Goal: Communication & Community: Answer question/provide support

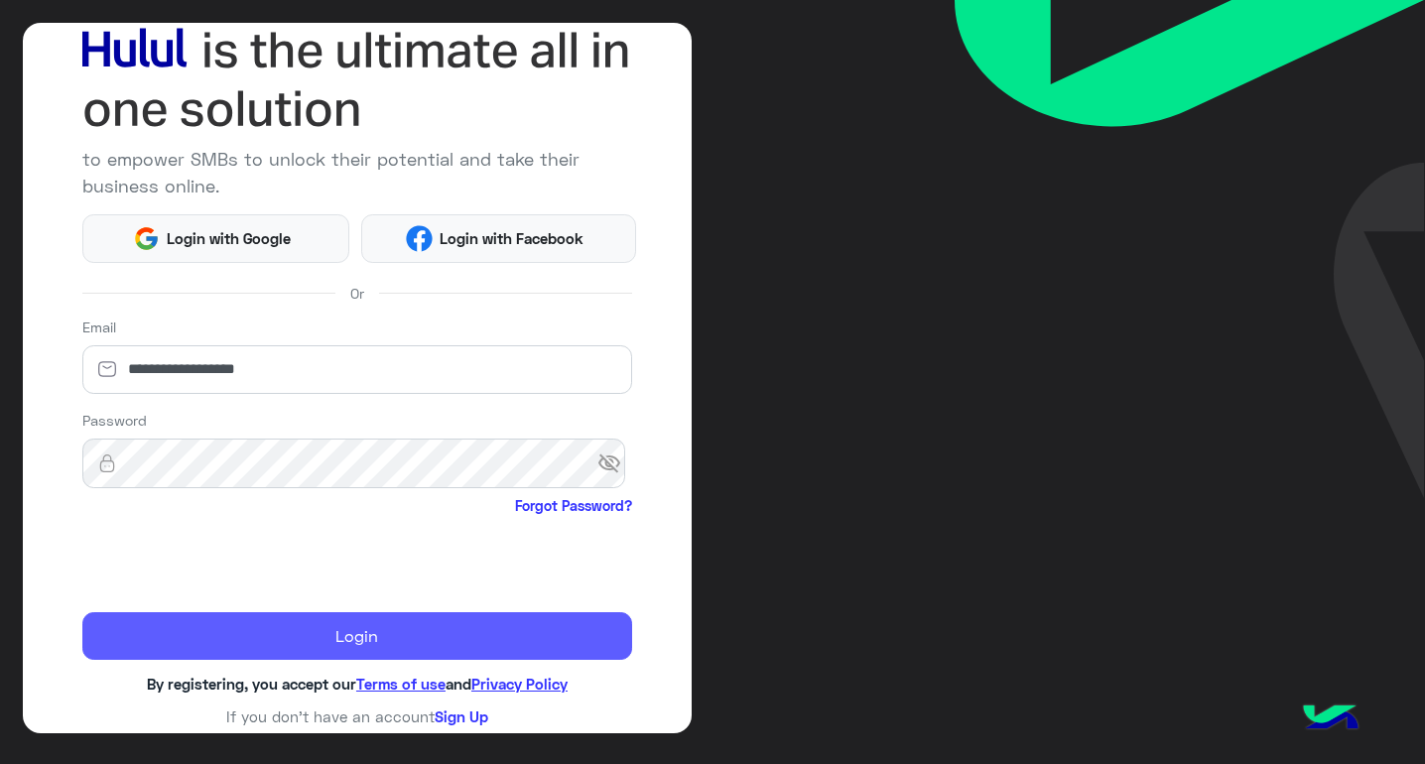
scroll to position [123, 0]
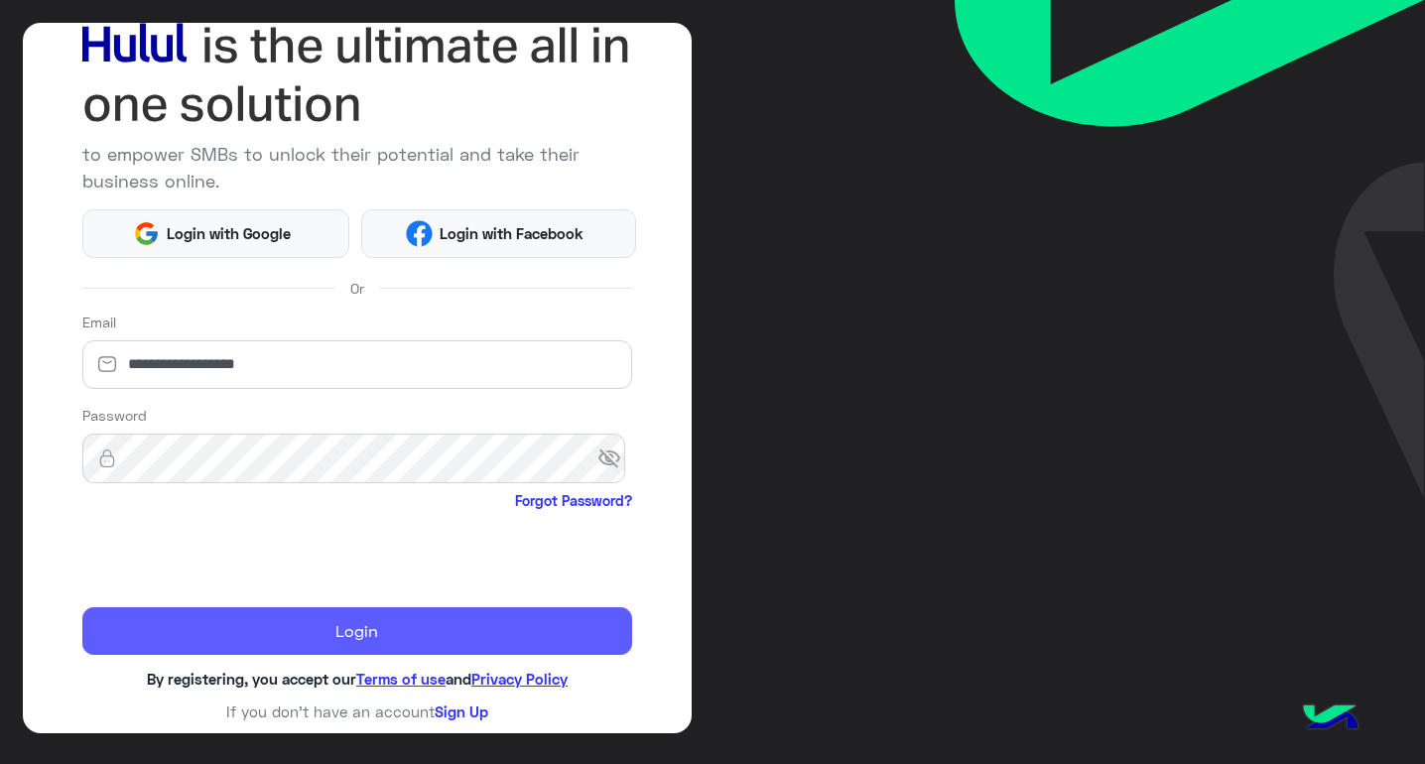
click at [312, 627] on button "Login" at bounding box center [357, 631] width 551 height 48
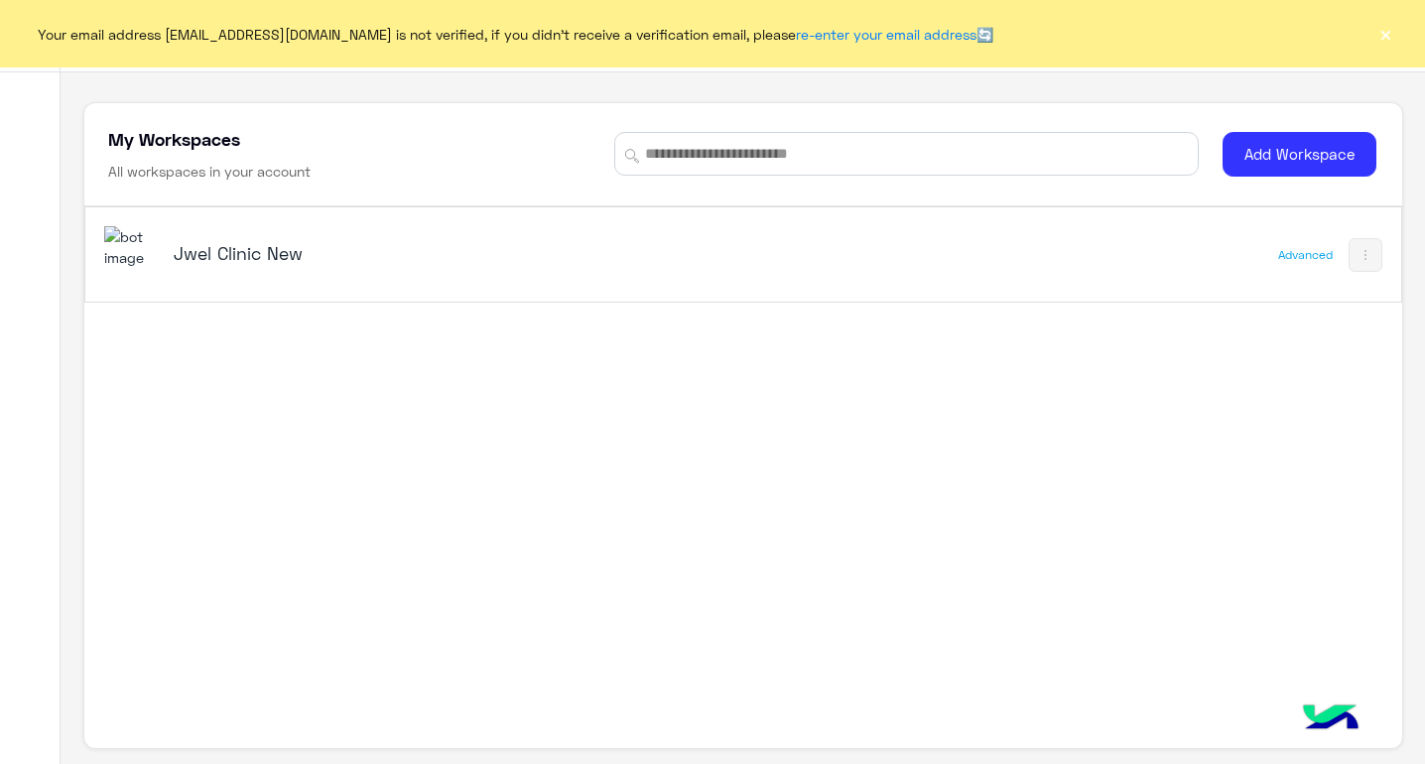
click at [1373, 39] on div "Your email address [EMAIL_ADDRESS][DOMAIN_NAME] is not verified, if you didn't …" at bounding box center [712, 33] width 1425 height 67
click at [1377, 37] on button "×" at bounding box center [1385, 34] width 20 height 20
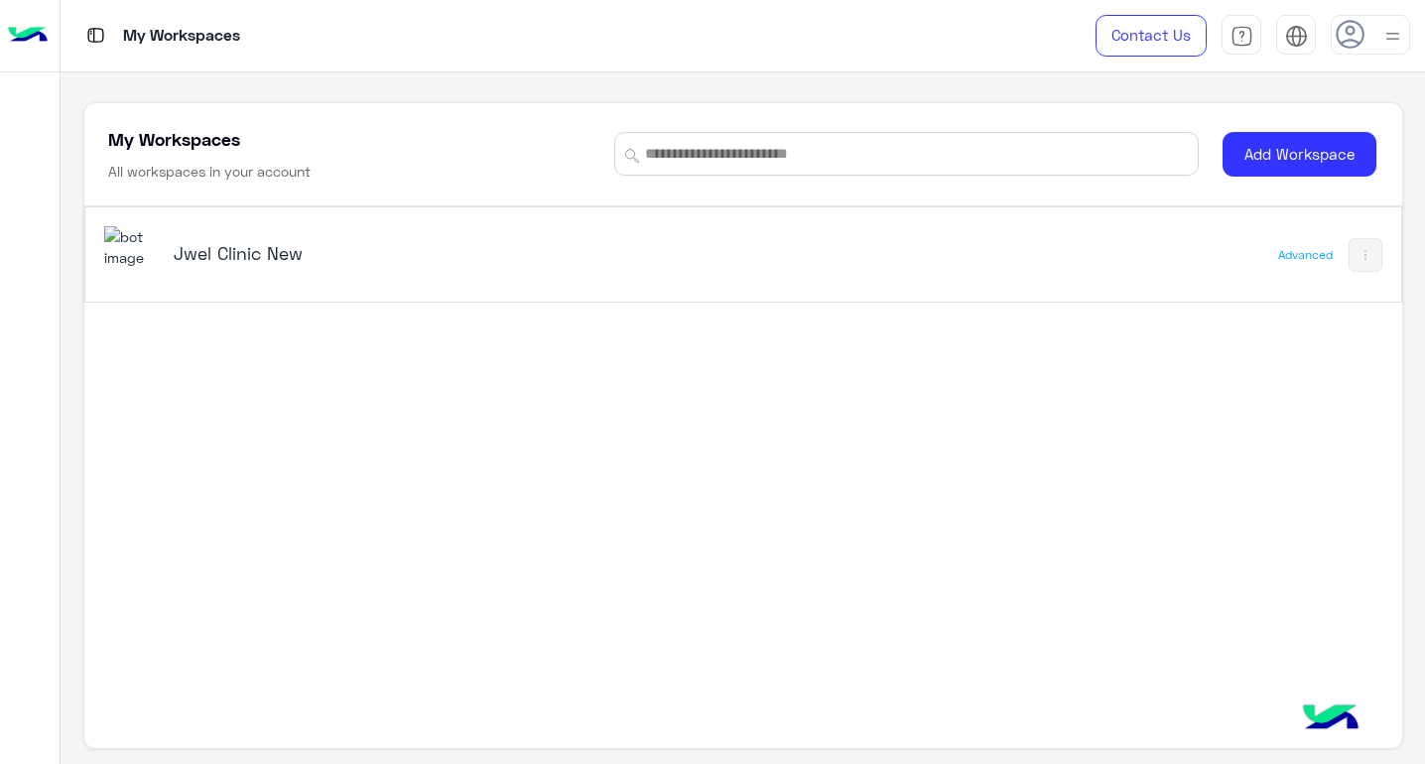
click at [367, 262] on h5 "Jwel Clinic New" at bounding box center [404, 253] width 460 height 24
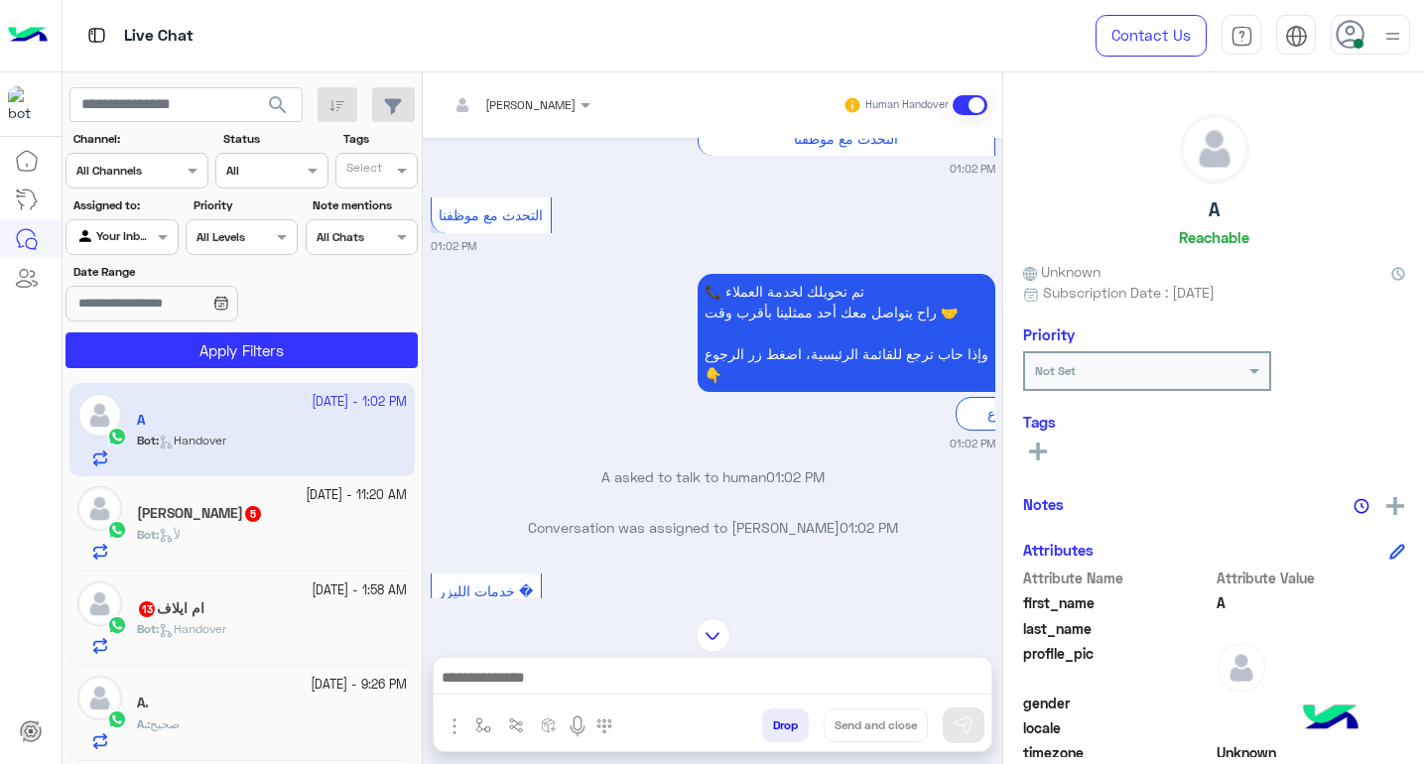
scroll to position [1265, 0]
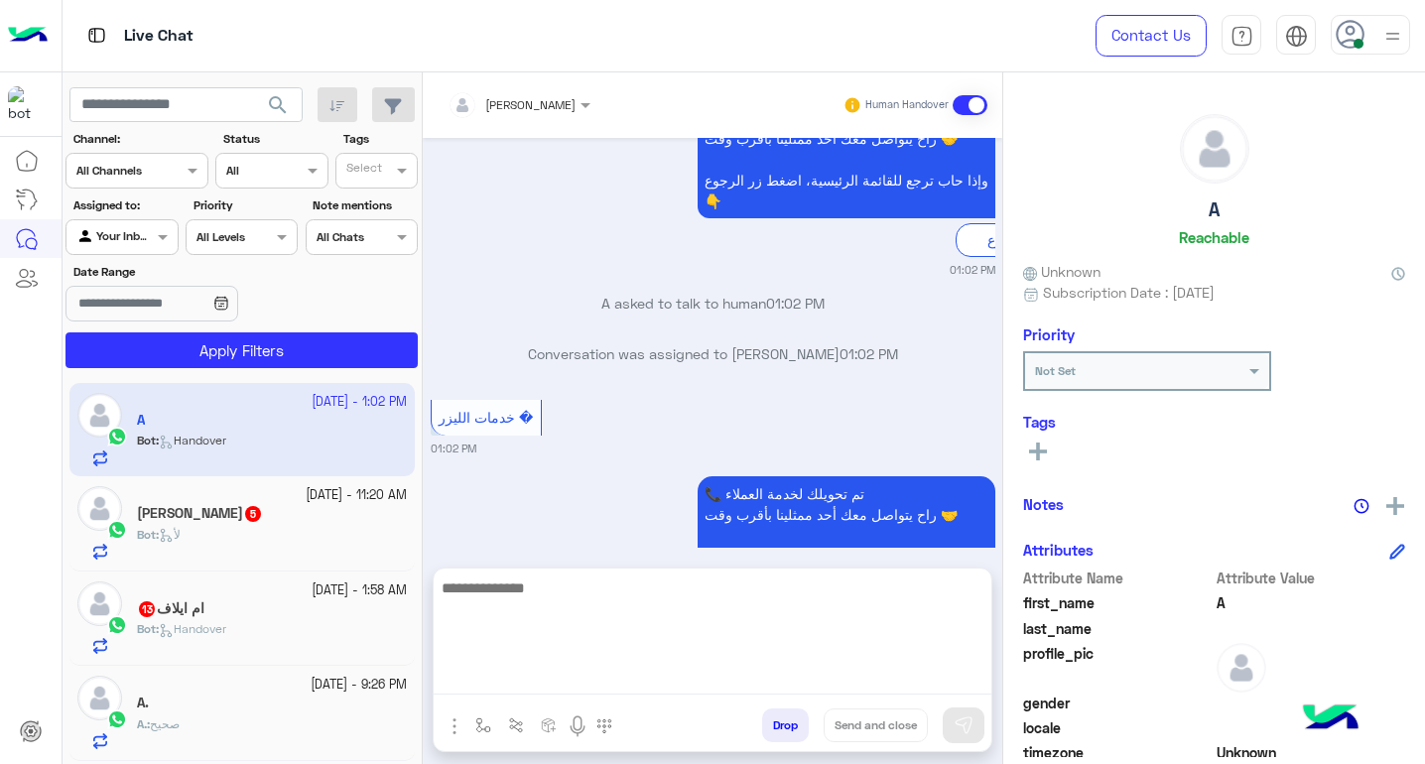
click at [814, 686] on textarea at bounding box center [713, 634] width 558 height 119
type textarea "**********"
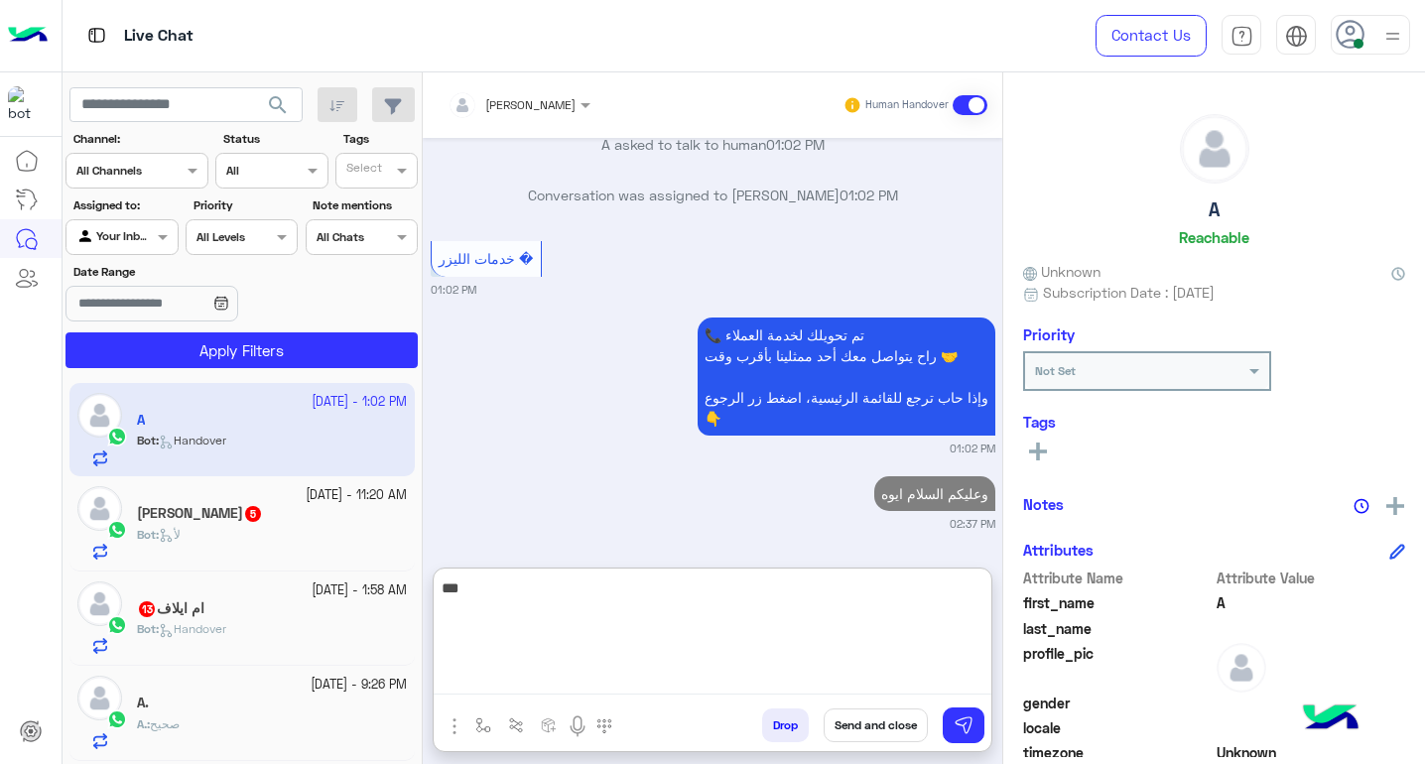
scroll to position [1482, 0]
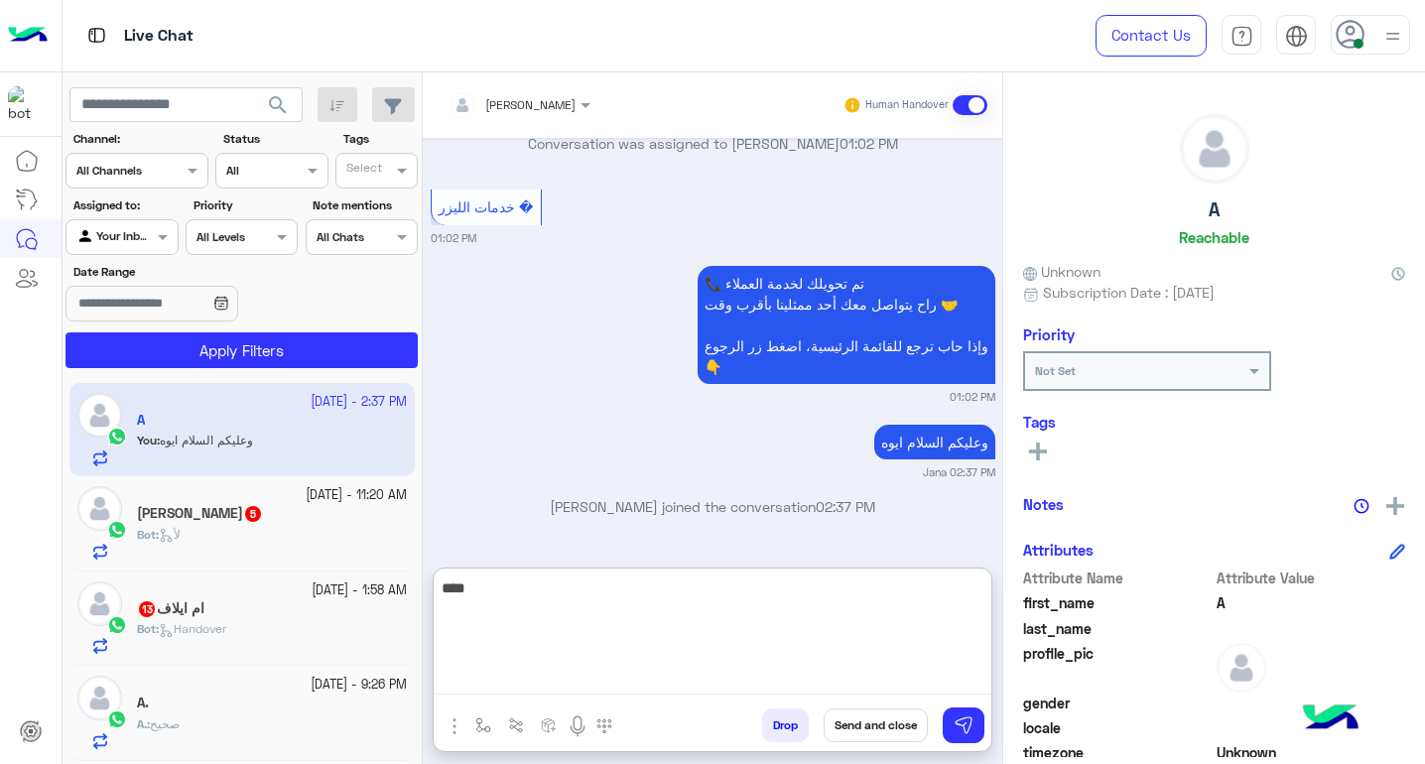
type textarea "*****"
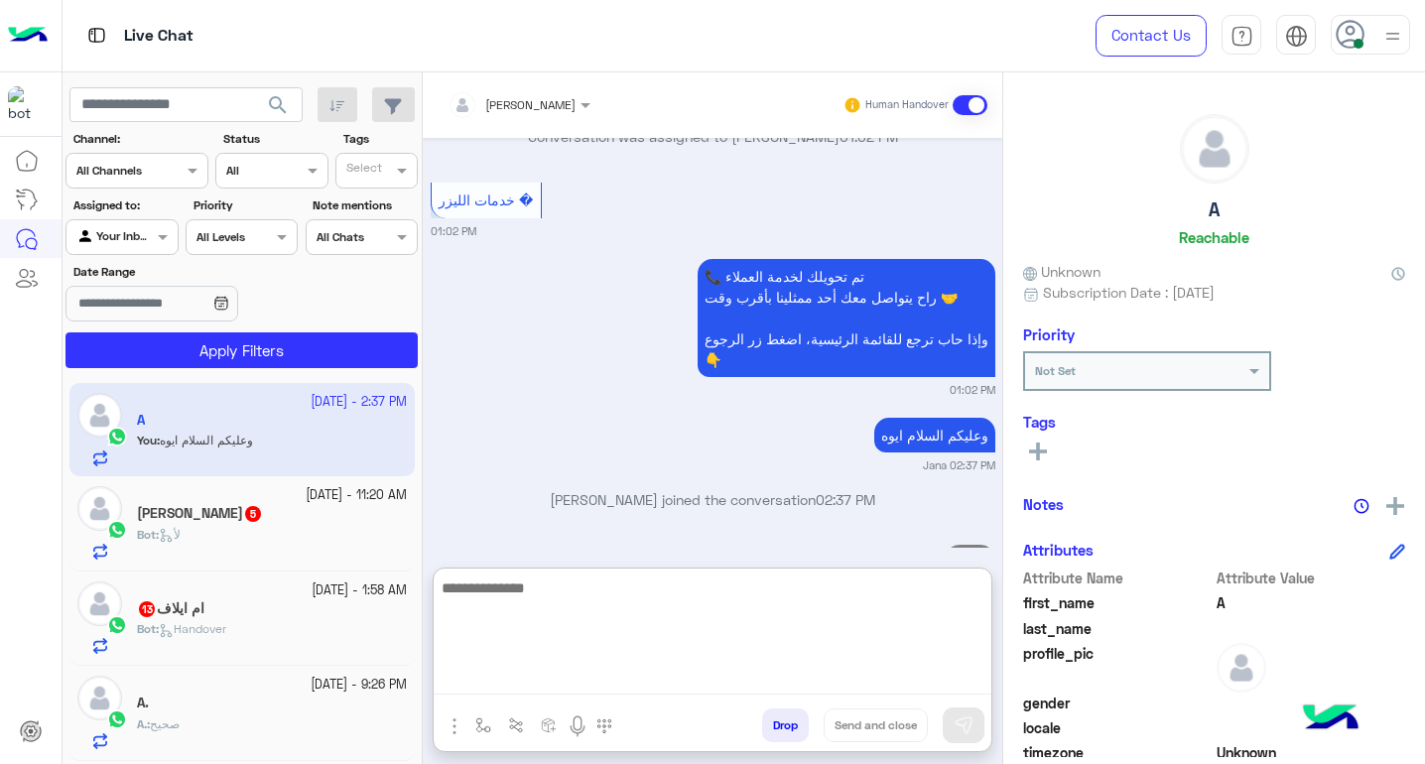
scroll to position [1558, 0]
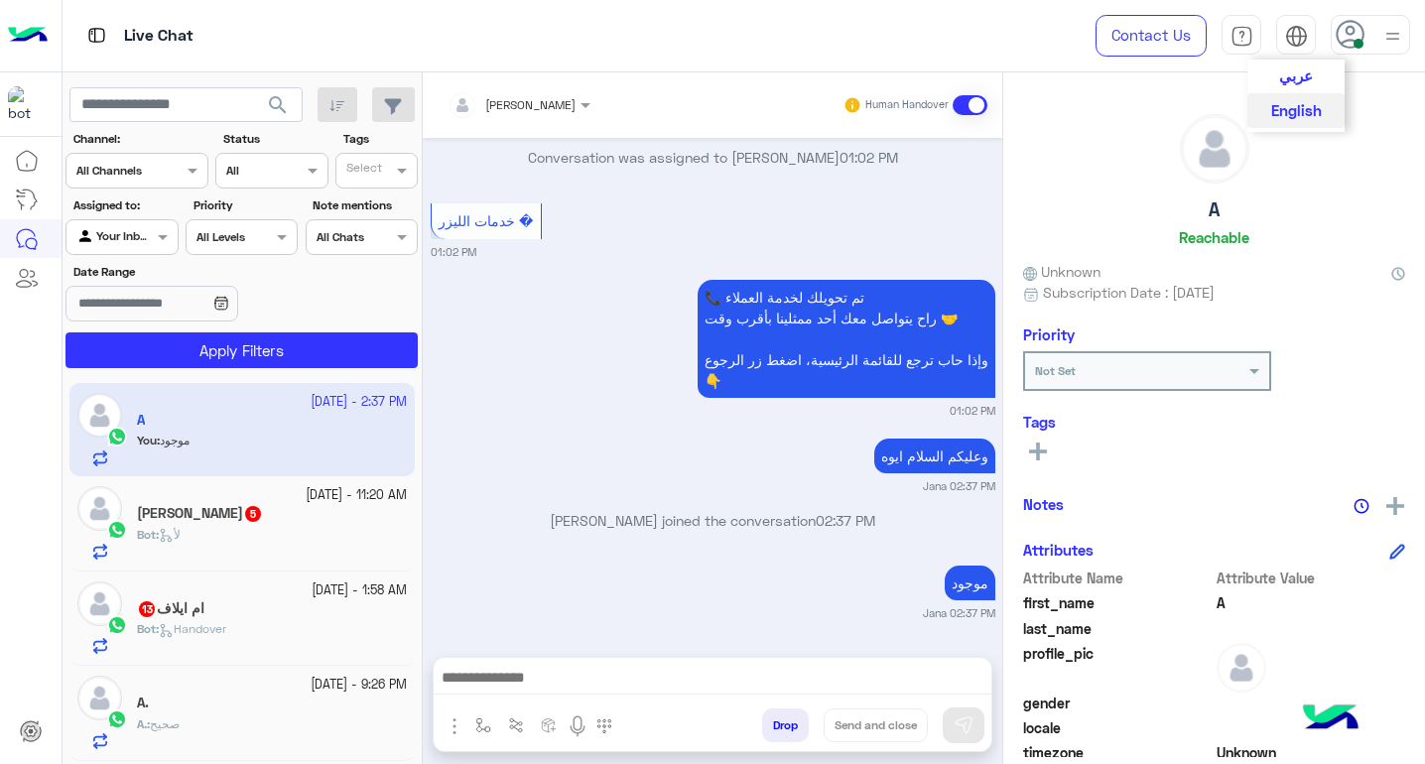
click at [1314, 71] on button "عربي" at bounding box center [1295, 77] width 97 height 34
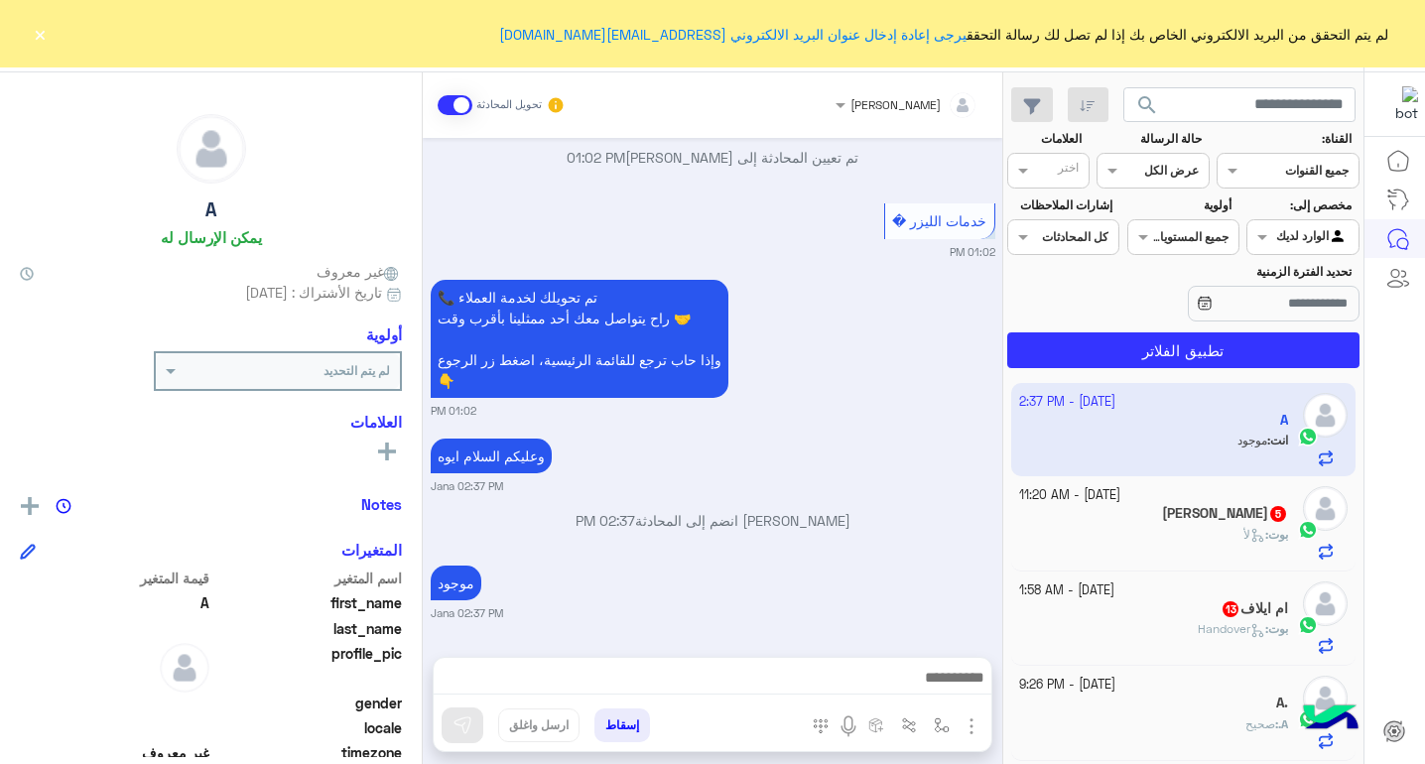
click at [39, 40] on button "×" at bounding box center [40, 34] width 20 height 20
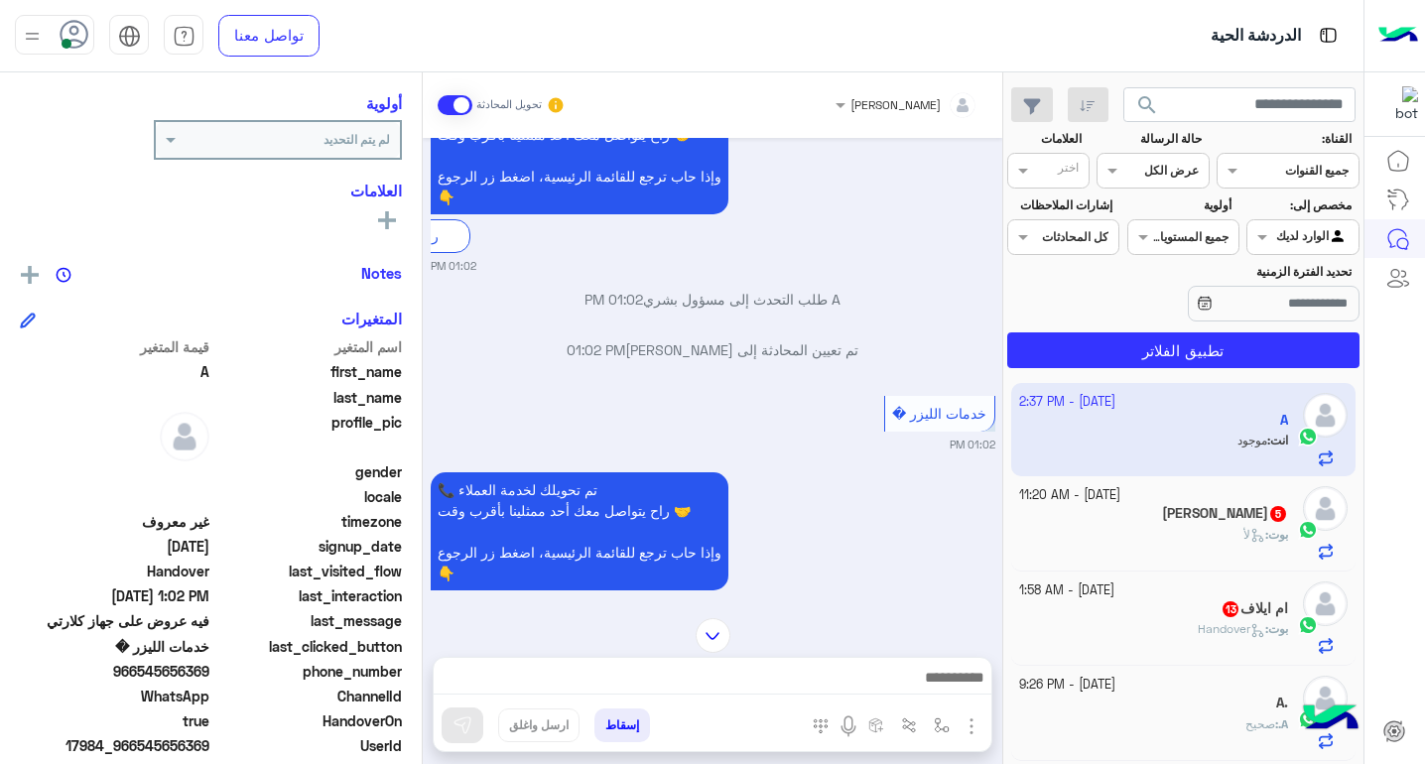
scroll to position [298, 0]
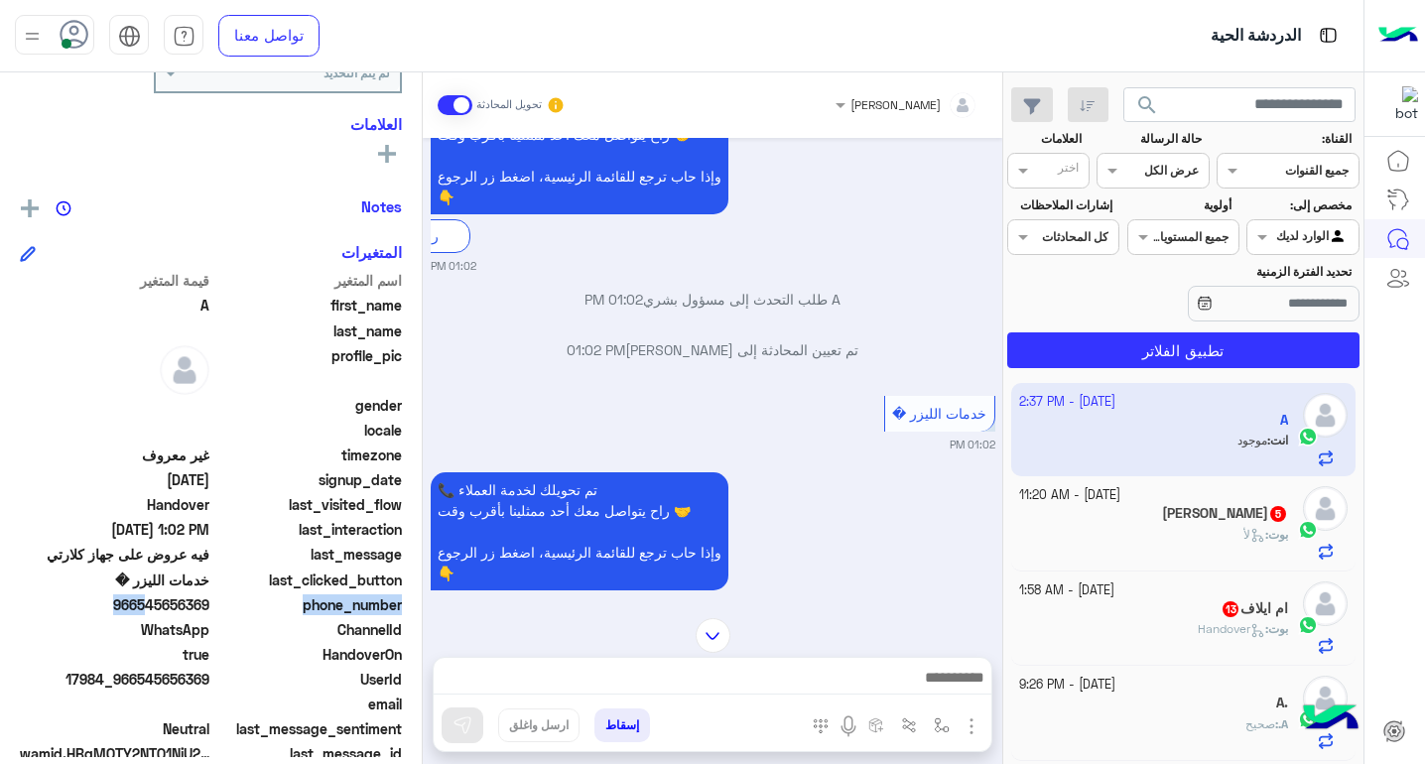
drag, startPoint x: 136, startPoint y: 606, endPoint x: 223, endPoint y: 613, distance: 87.6
click at [223, 613] on div "phone_number [PHONE_NUMBER]" at bounding box center [211, 606] width 382 height 25
click at [149, 608] on span "966545656369" at bounding box center [114, 604] width 189 height 21
drag, startPoint x: 140, startPoint y: 607, endPoint x: 212, endPoint y: 605, distance: 72.4
click at [212, 605] on div "phone_number [PHONE_NUMBER]" at bounding box center [211, 606] width 382 height 25
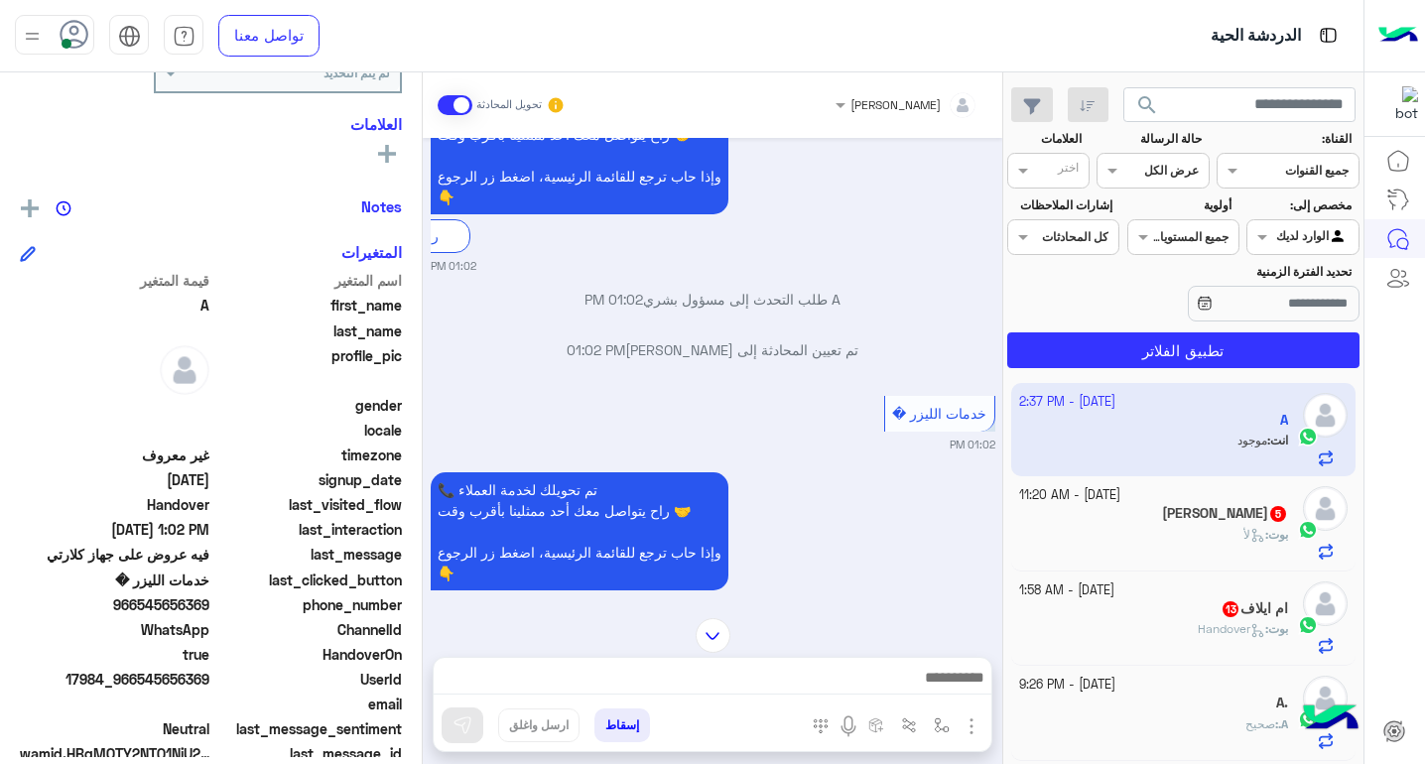
copy span "545656369"
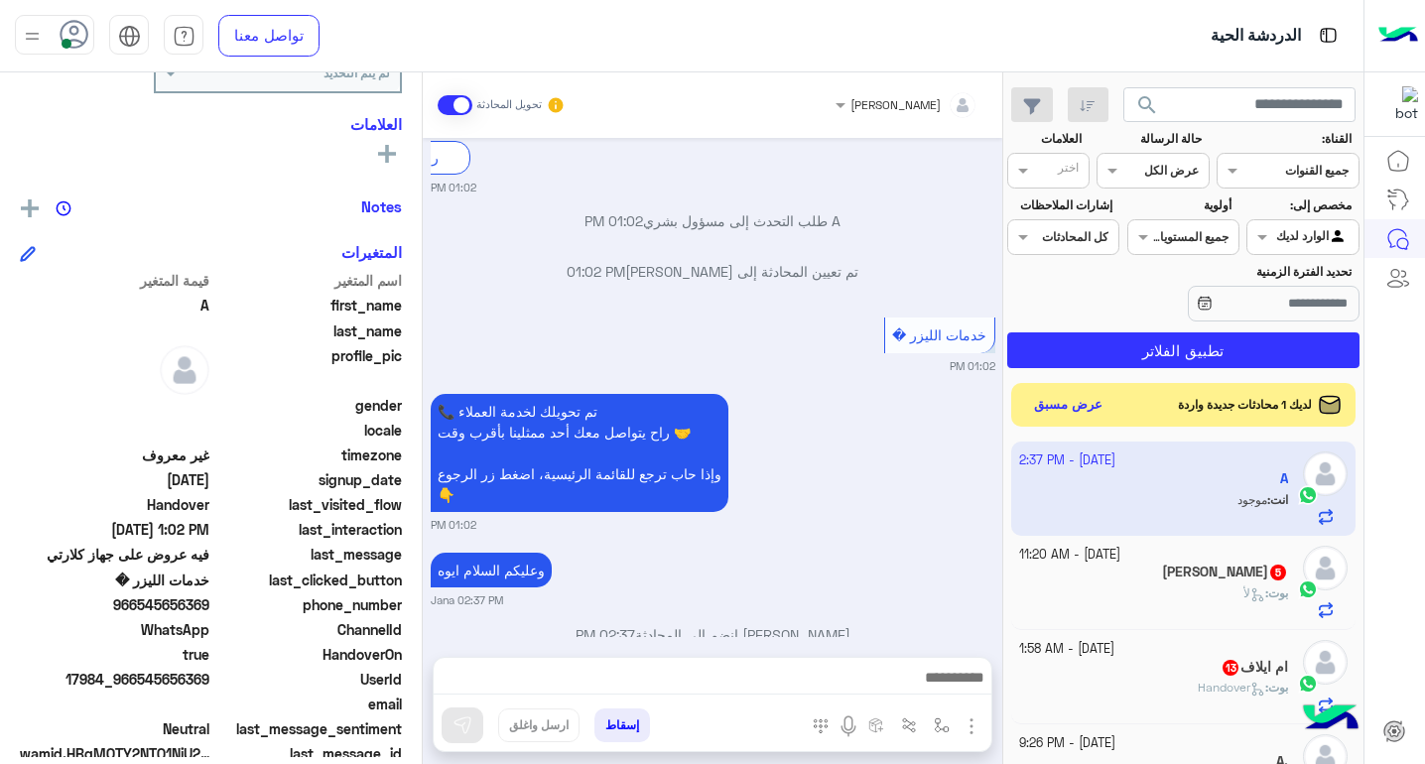
scroll to position [1467, 0]
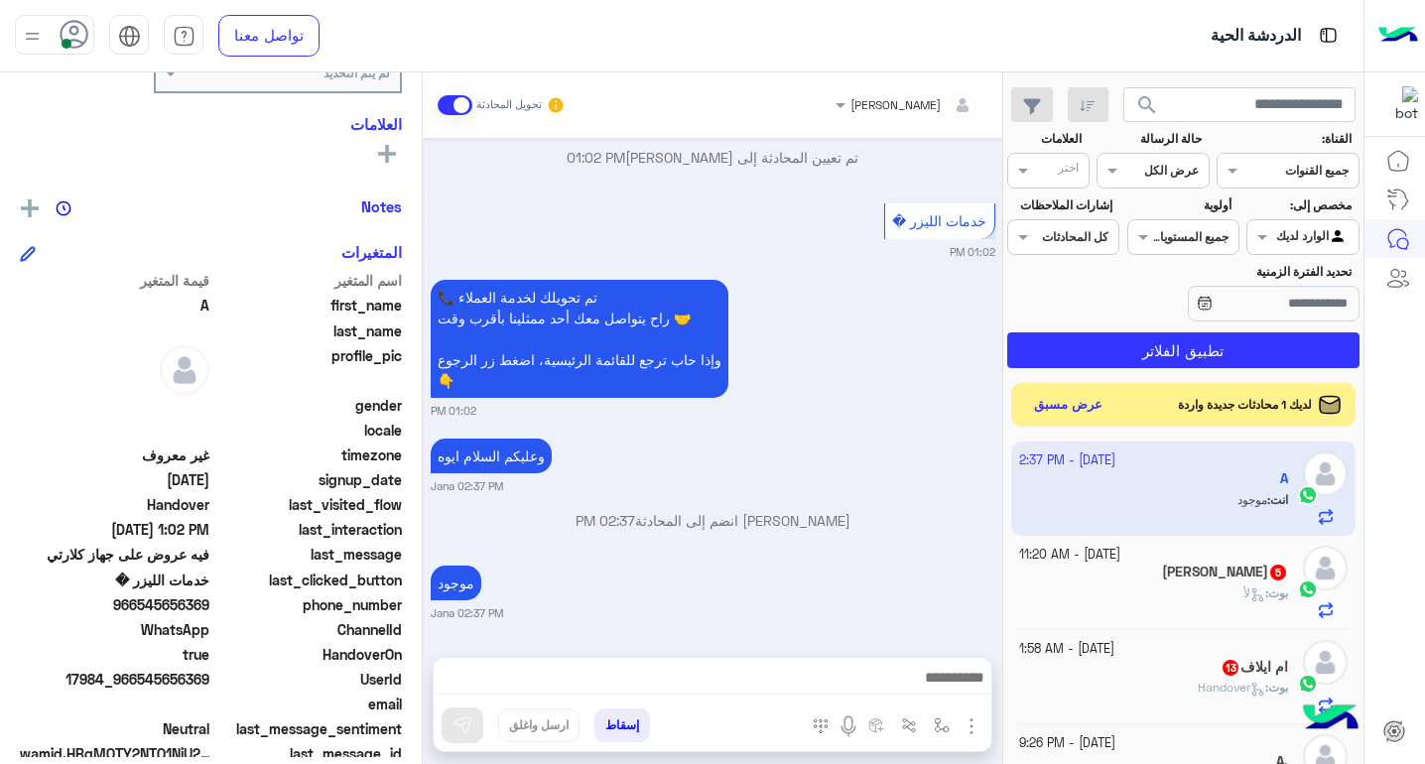
copy span "545656369"
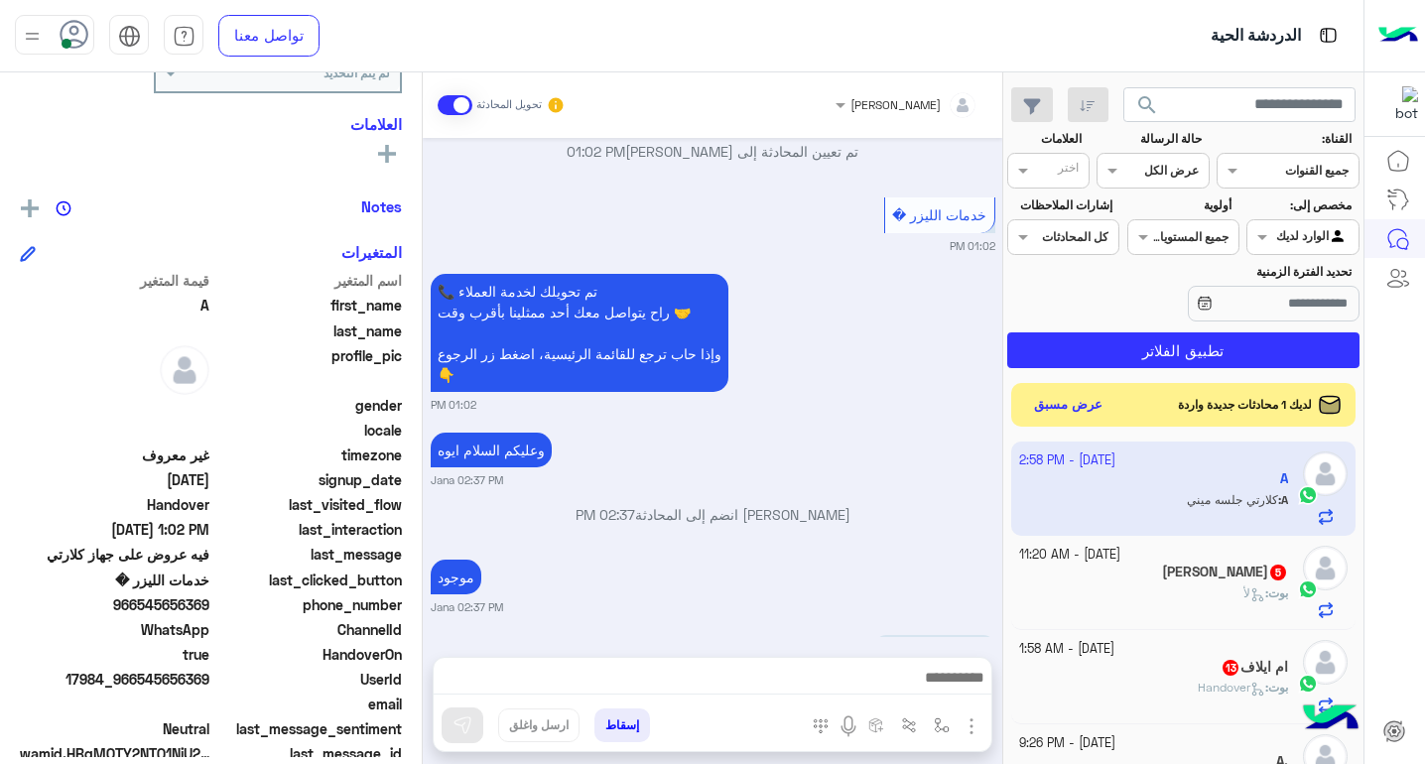
scroll to position [1544, 0]
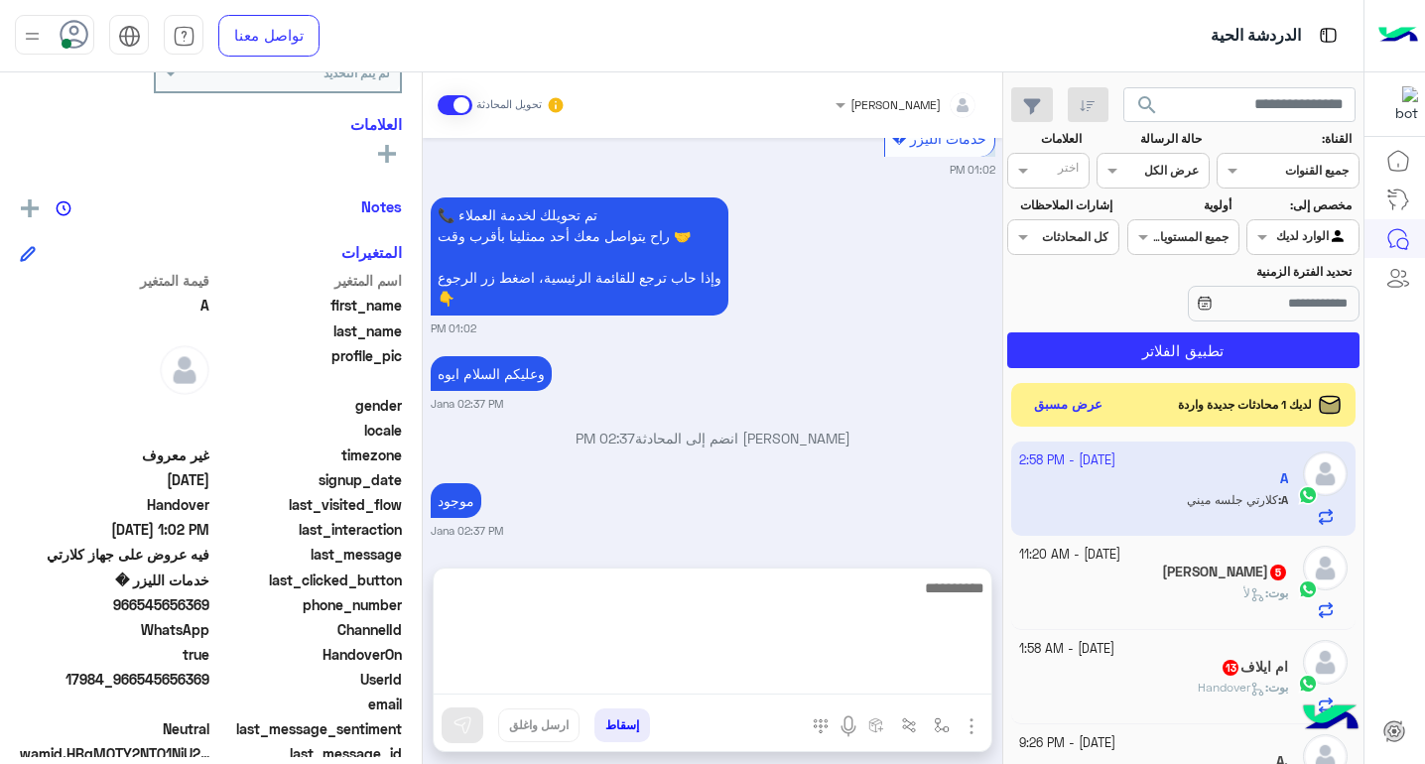
click at [887, 682] on textarea at bounding box center [713, 634] width 558 height 119
type textarea "**********"
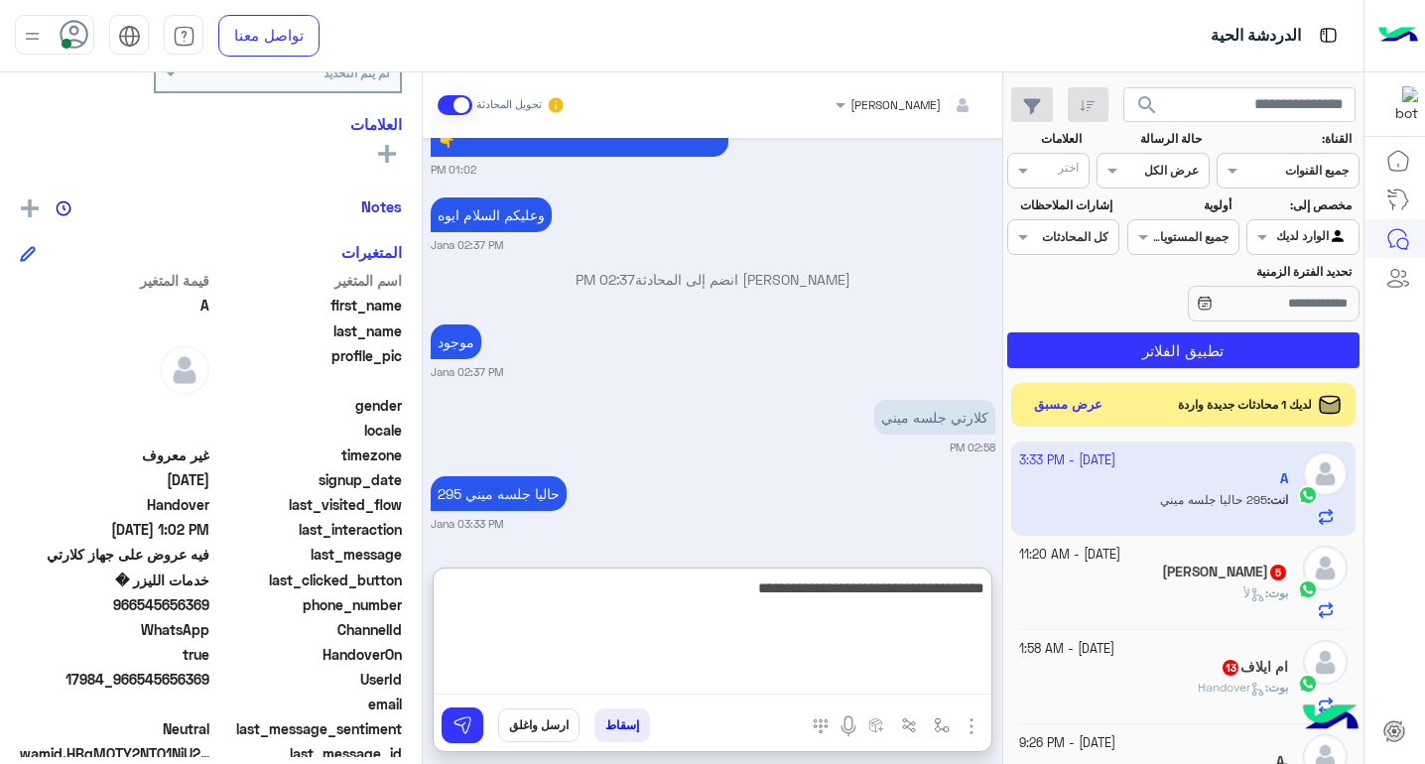
click at [799, 598] on textarea "**********" at bounding box center [713, 634] width 558 height 119
click at [702, 596] on textarea "**********" at bounding box center [713, 634] width 558 height 119
type textarea "**********"
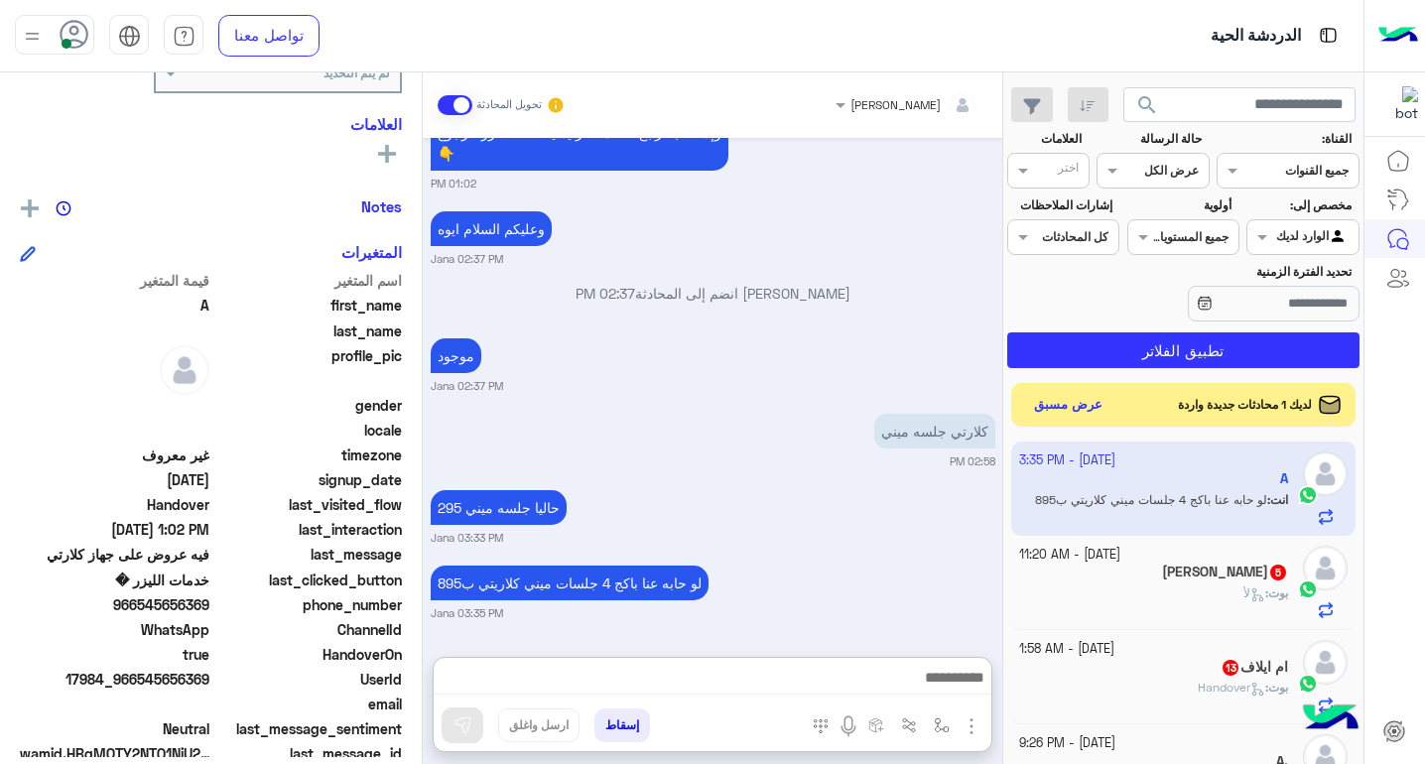
scroll to position [1729, 0]
click at [1156, 588] on div "بوت : لأ" at bounding box center [1154, 601] width 270 height 35
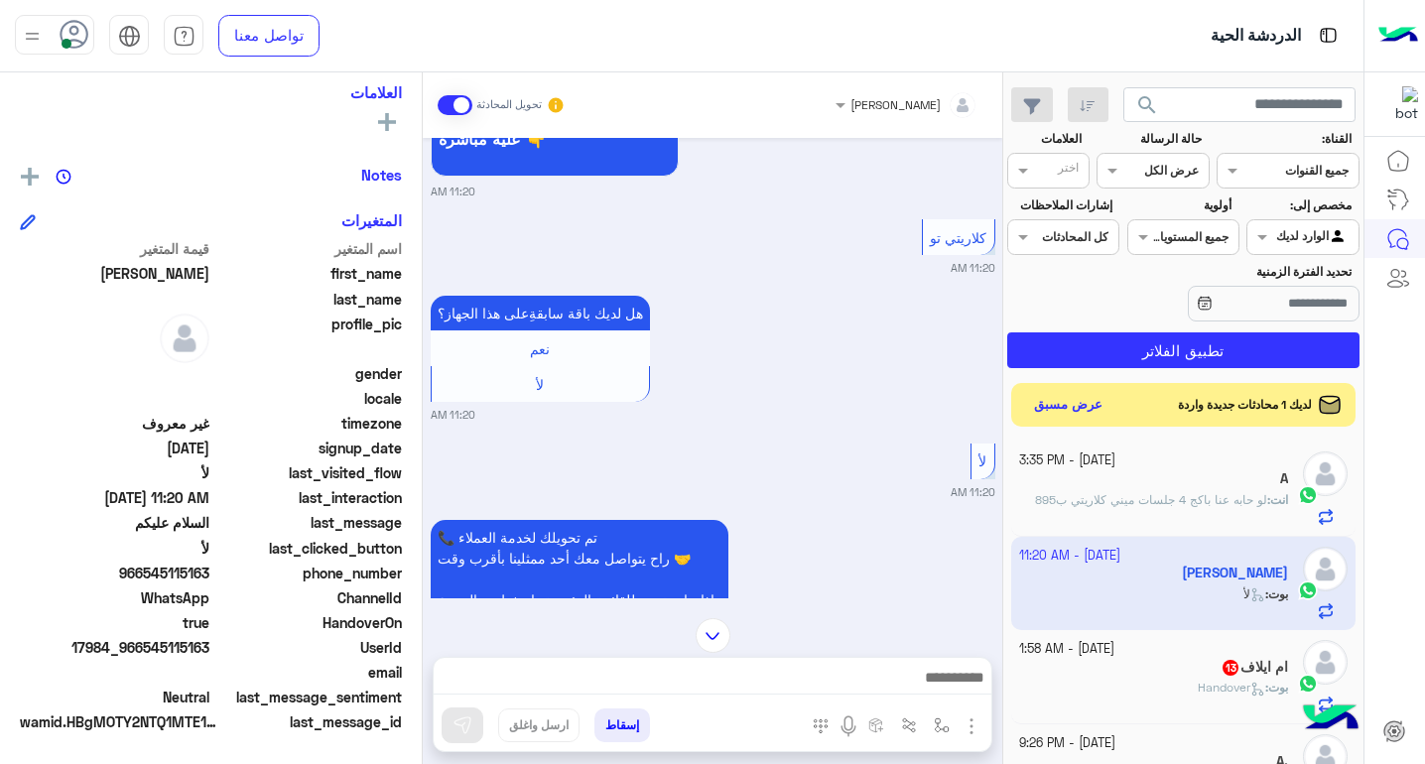
scroll to position [794, 0]
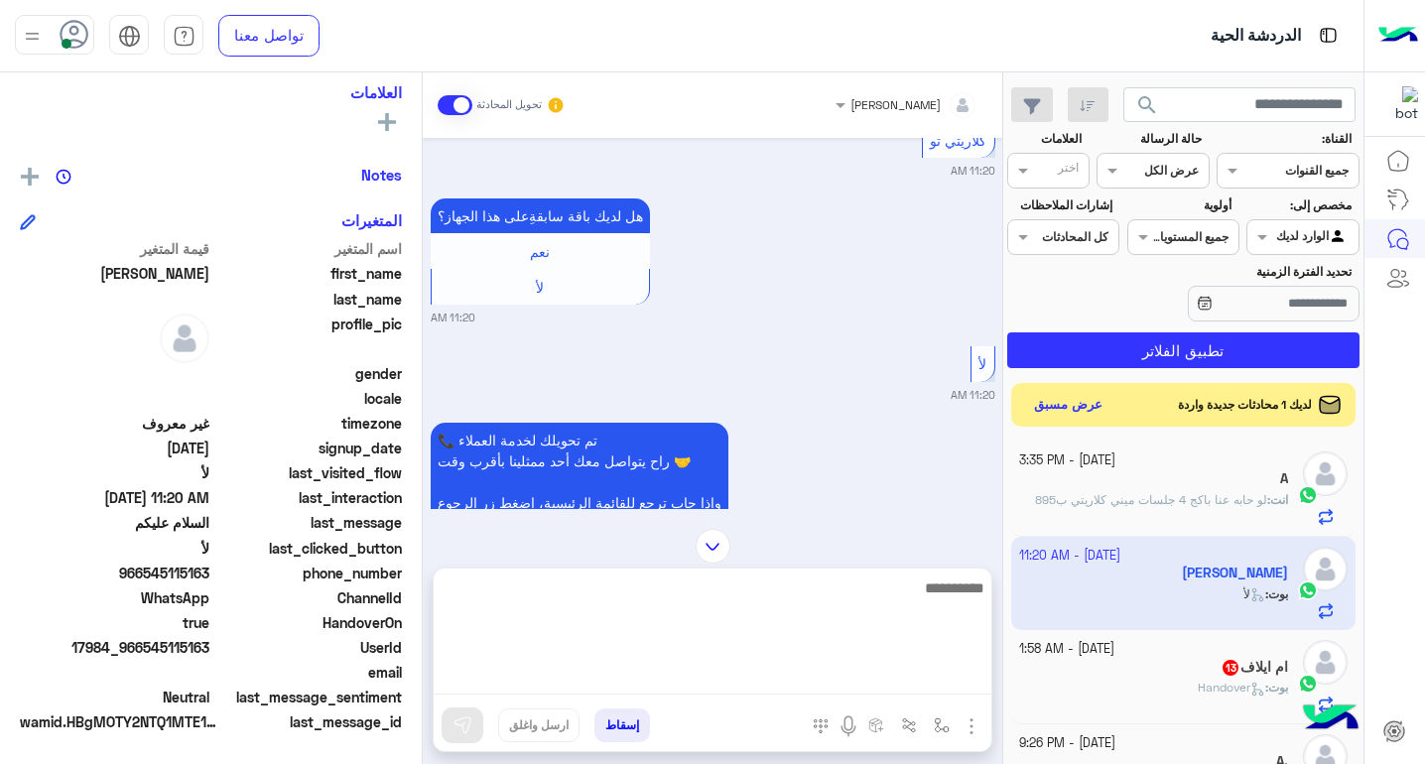
click at [956, 686] on textarea at bounding box center [713, 634] width 558 height 119
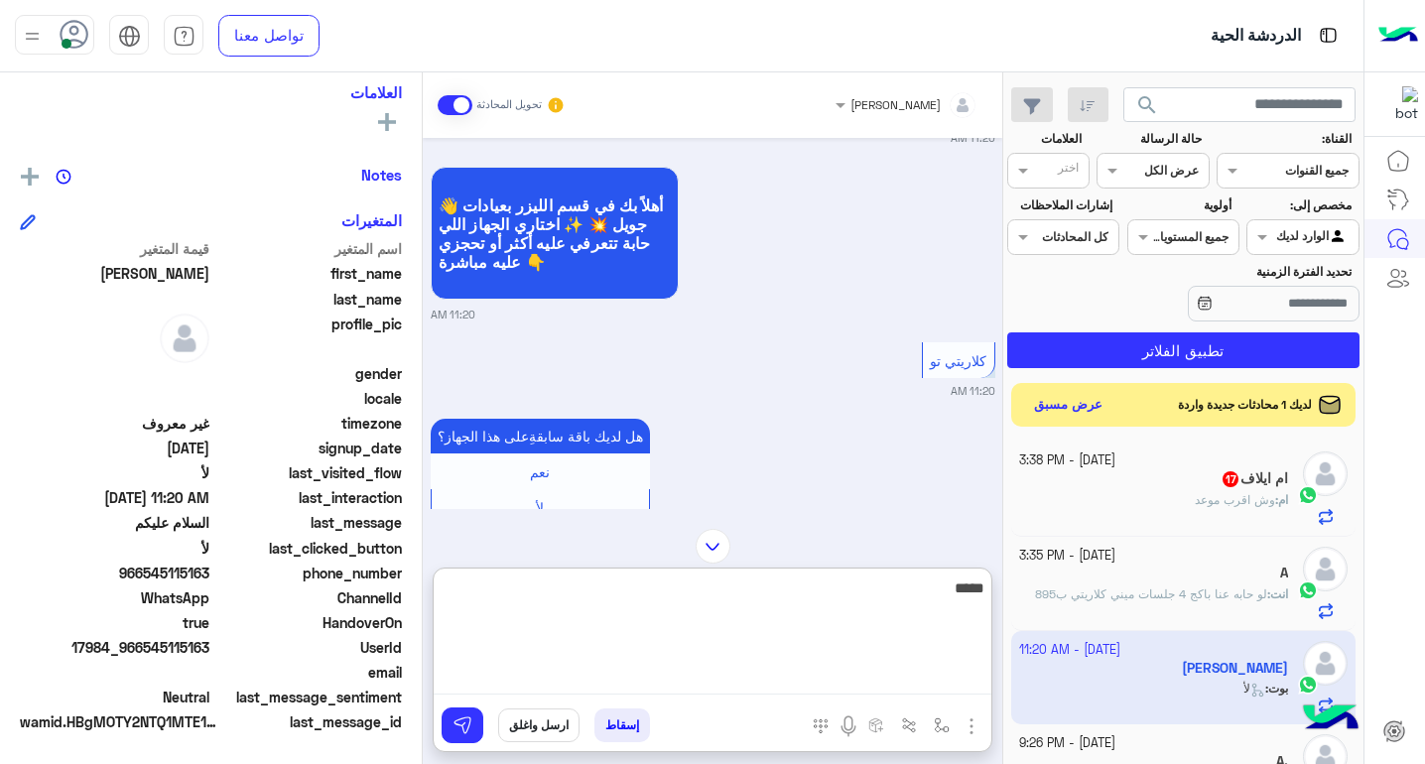
scroll to position [970, 0]
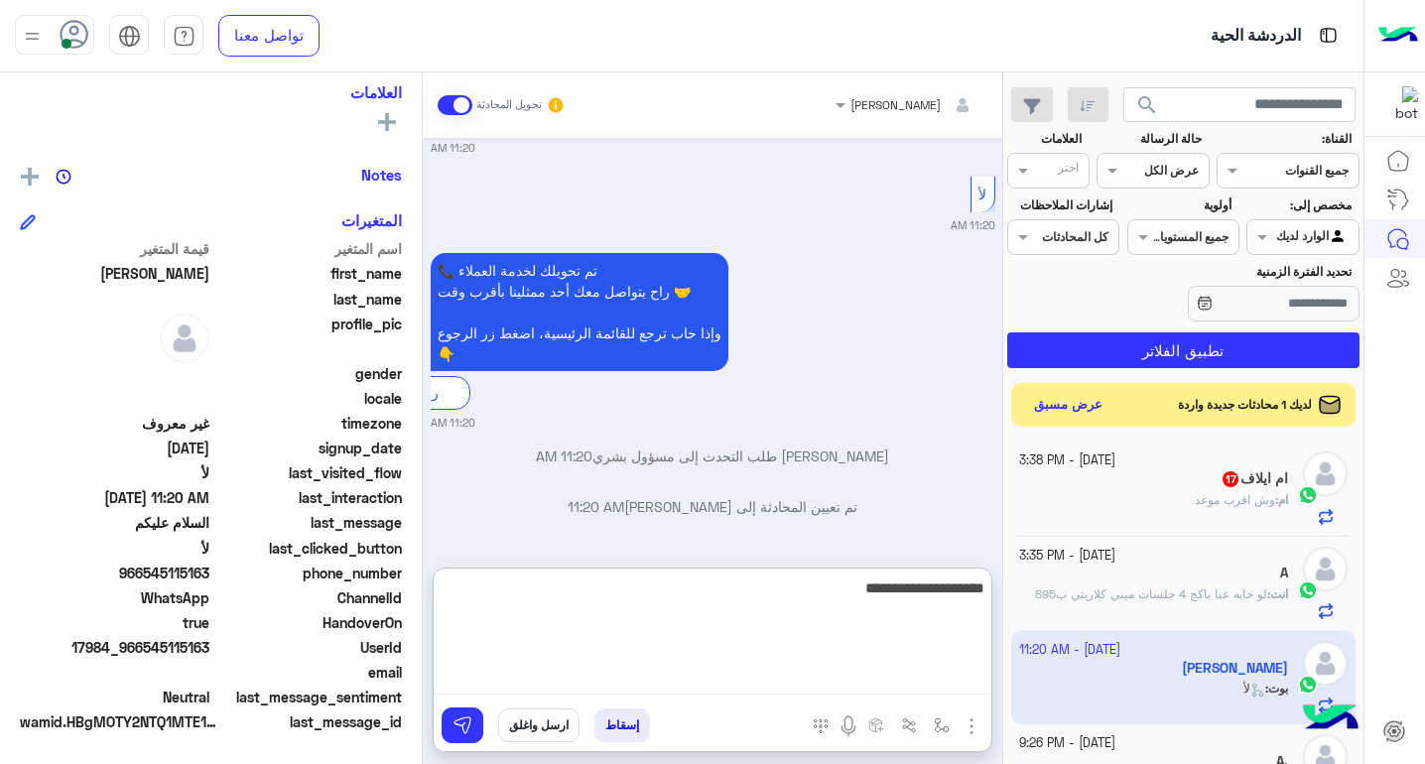
type textarea "**********"
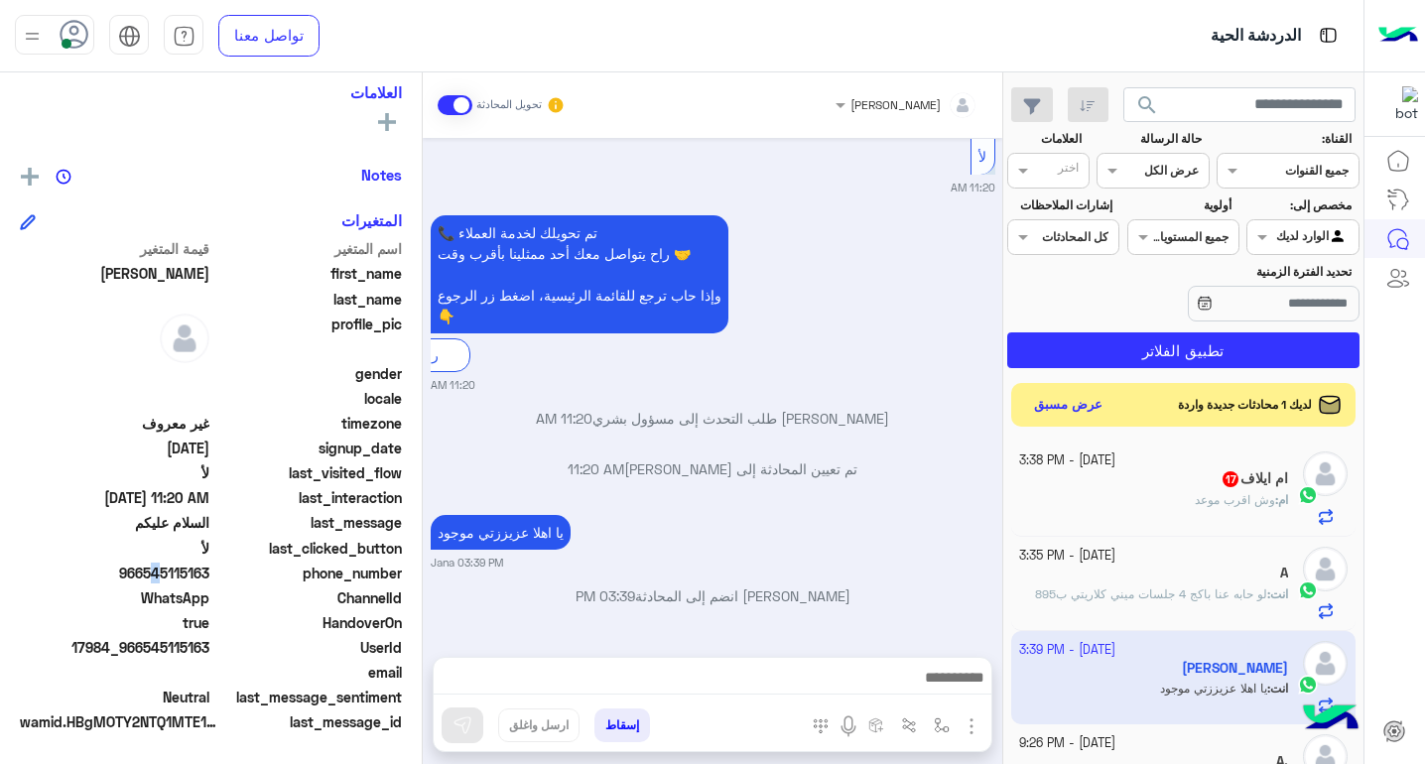
scroll to position [1008, 0]
drag, startPoint x: 148, startPoint y: 571, endPoint x: 214, endPoint y: 574, distance: 66.5
click at [214, 574] on div "phone_number [PHONE_NUMBER]" at bounding box center [211, 574] width 382 height 25
click at [204, 567] on span "966545115163" at bounding box center [114, 572] width 189 height 21
drag, startPoint x: 147, startPoint y: 570, endPoint x: 209, endPoint y: 573, distance: 62.6
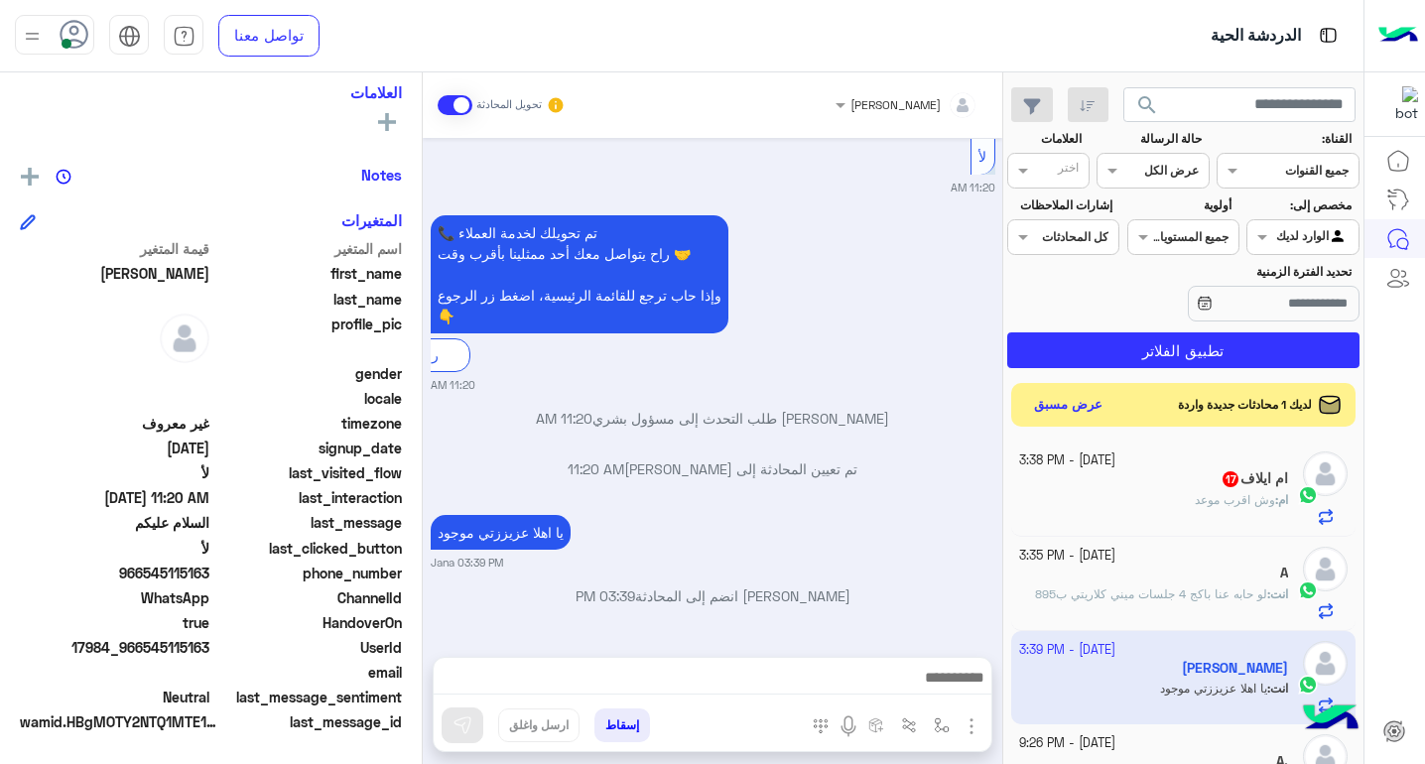
click at [209, 573] on span "966545115163" at bounding box center [114, 572] width 189 height 21
copy span "545115163"
click at [270, 615] on span "HandoverOn" at bounding box center [307, 622] width 189 height 21
click at [1127, 594] on span "لو حابه عنا باكج 4 جلسات ميني كلاريتي ب895" at bounding box center [1151, 593] width 232 height 15
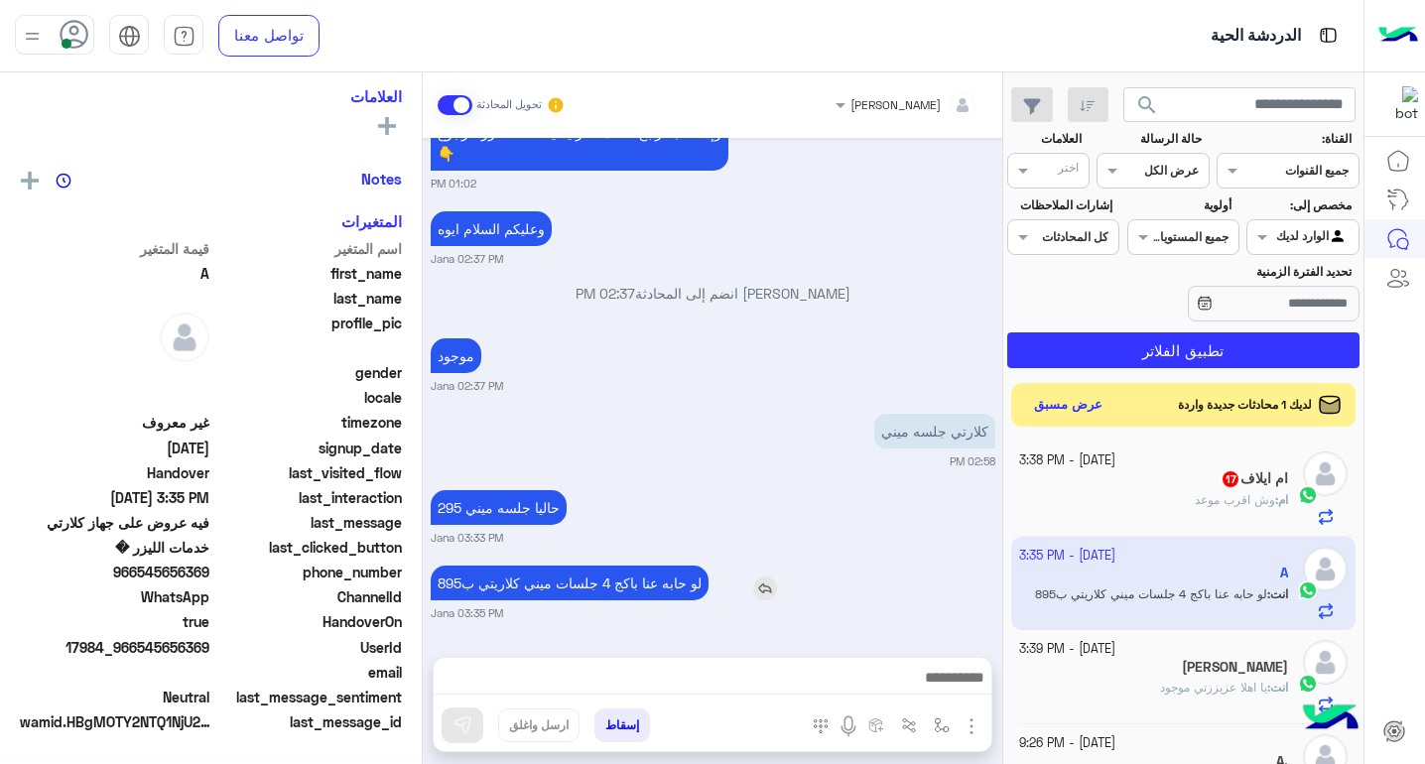
scroll to position [329, 0]
click at [1228, 668] on div "[PERSON_NAME]" at bounding box center [1154, 669] width 270 height 21
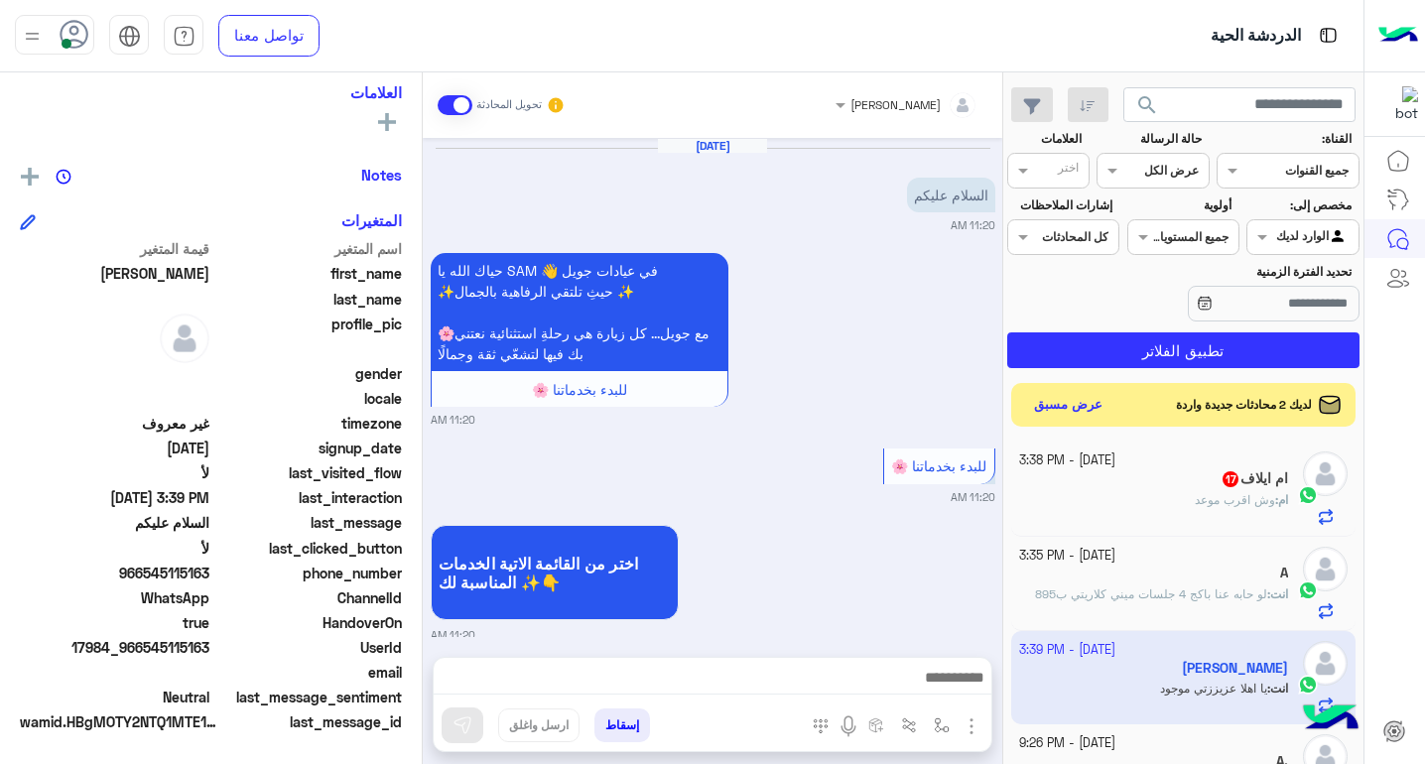
scroll to position [1008, 0]
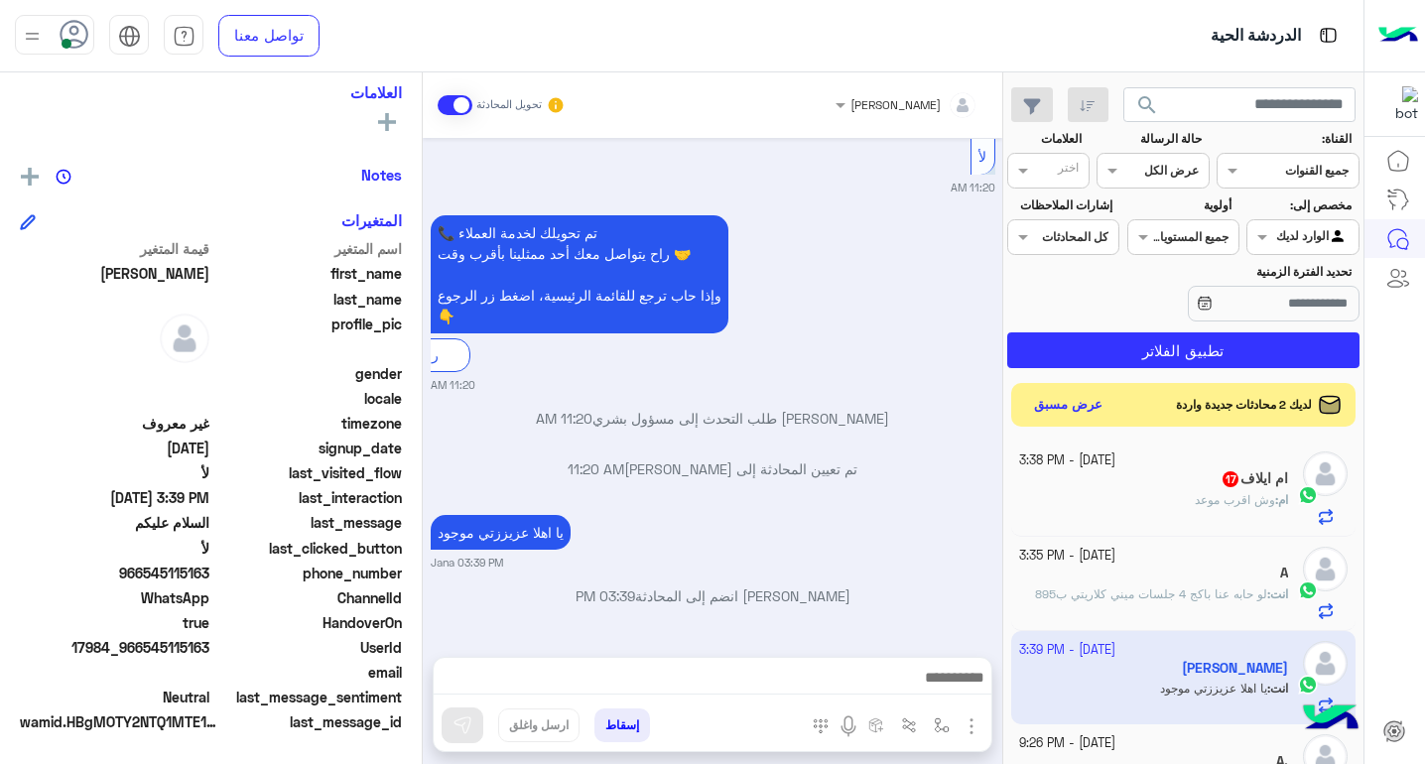
click at [1206, 588] on span "لو حابه عنا باكج 4 جلسات ميني كلاريتي ب895" at bounding box center [1151, 593] width 232 height 15
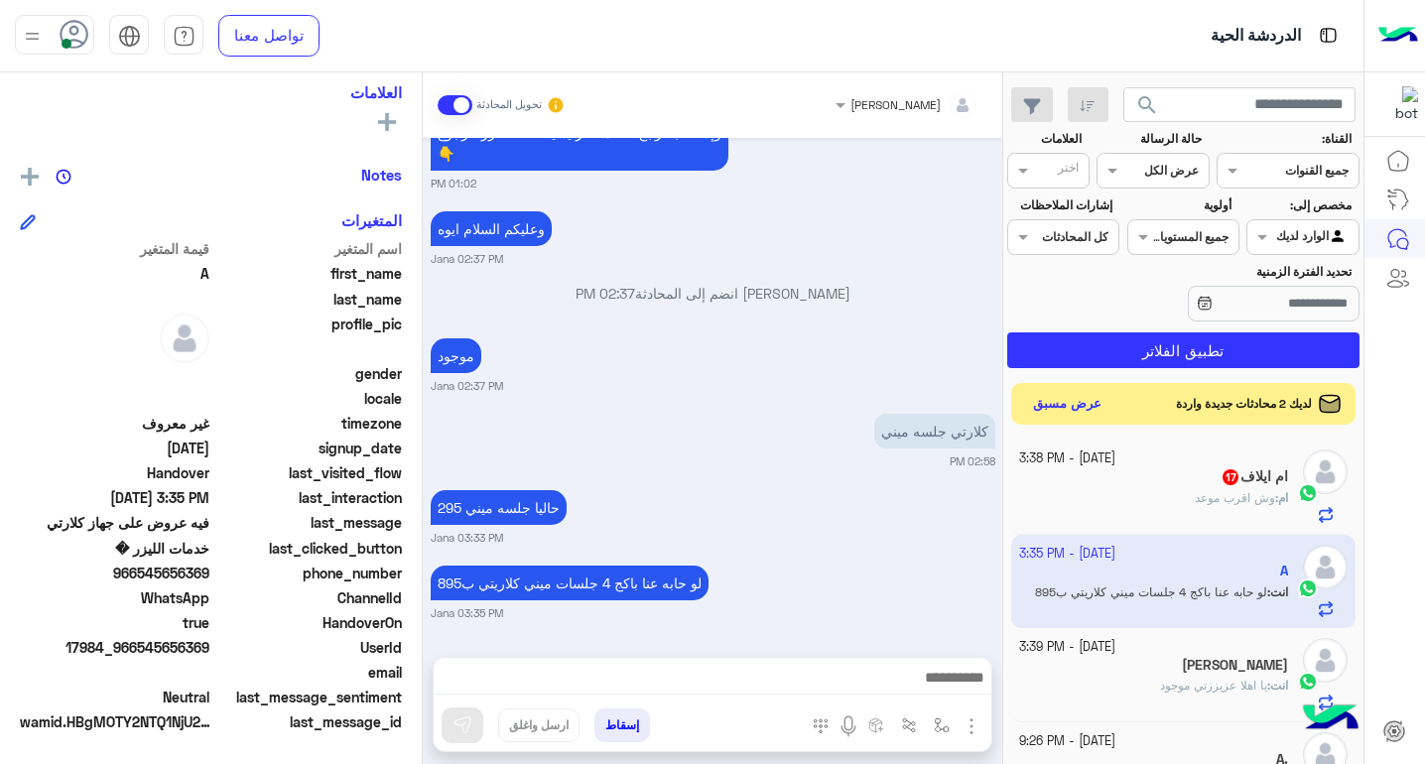
click at [1072, 410] on button "عرض مسبق" at bounding box center [1067, 404] width 83 height 27
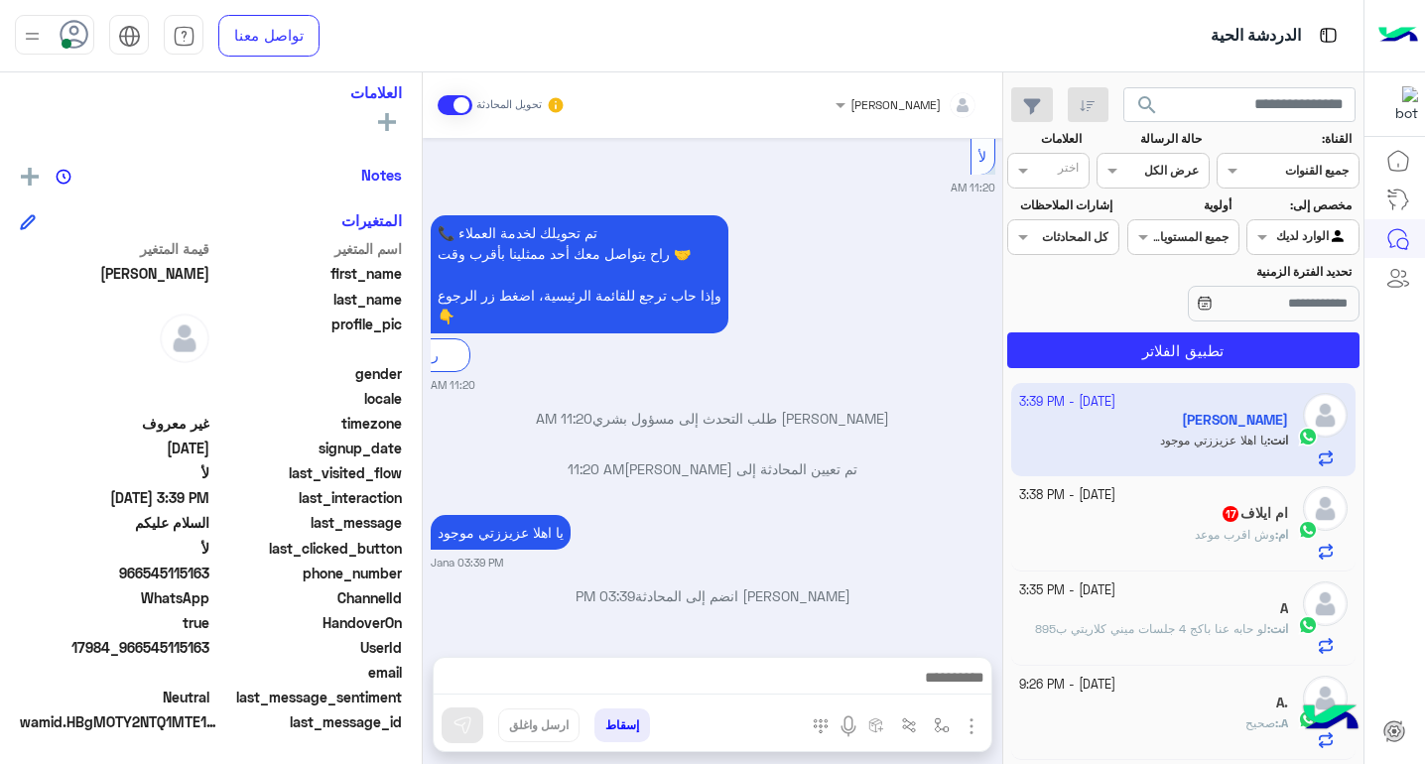
click at [1172, 535] on div "ام : وش اقرب موعد" at bounding box center [1154, 543] width 270 height 35
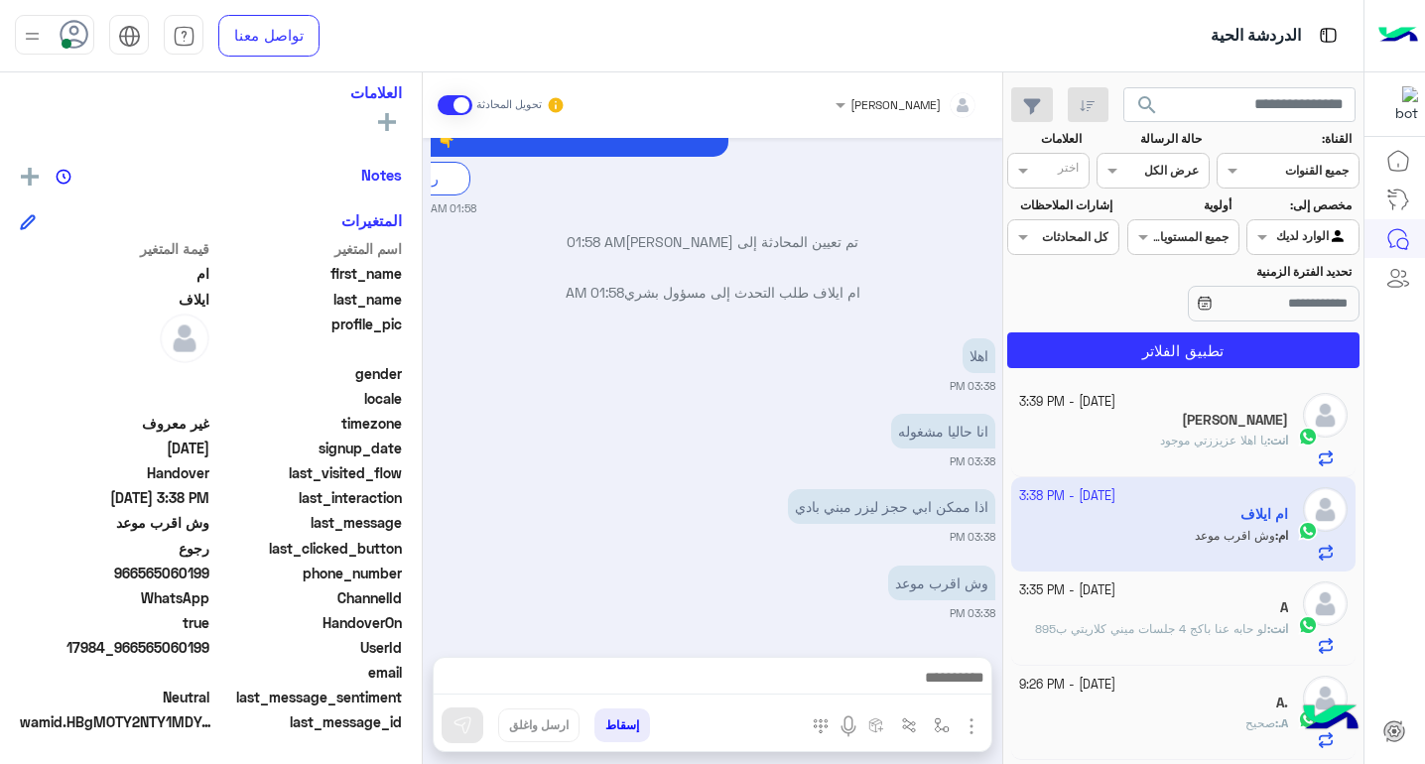
scroll to position [3316, 0]
drag, startPoint x: 140, startPoint y: 577, endPoint x: 213, endPoint y: 573, distance: 73.5
click at [213, 573] on div "phone_number [PHONE_NUMBER]" at bounding box center [211, 574] width 382 height 25
copy span "565060199"
